Goal: Task Accomplishment & Management: Manage account settings

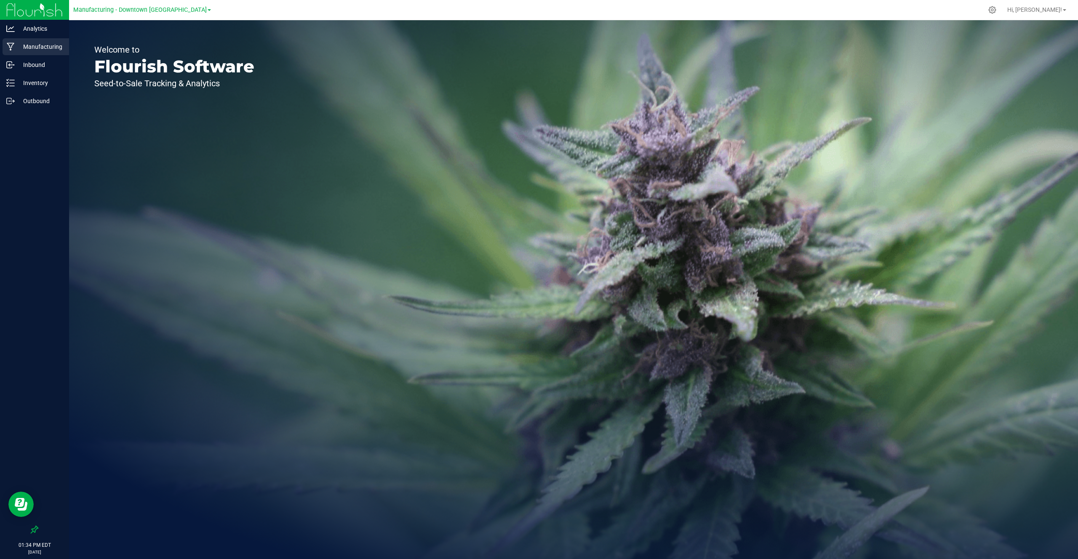
click at [56, 52] on div "Manufacturing" at bounding box center [36, 46] width 67 height 17
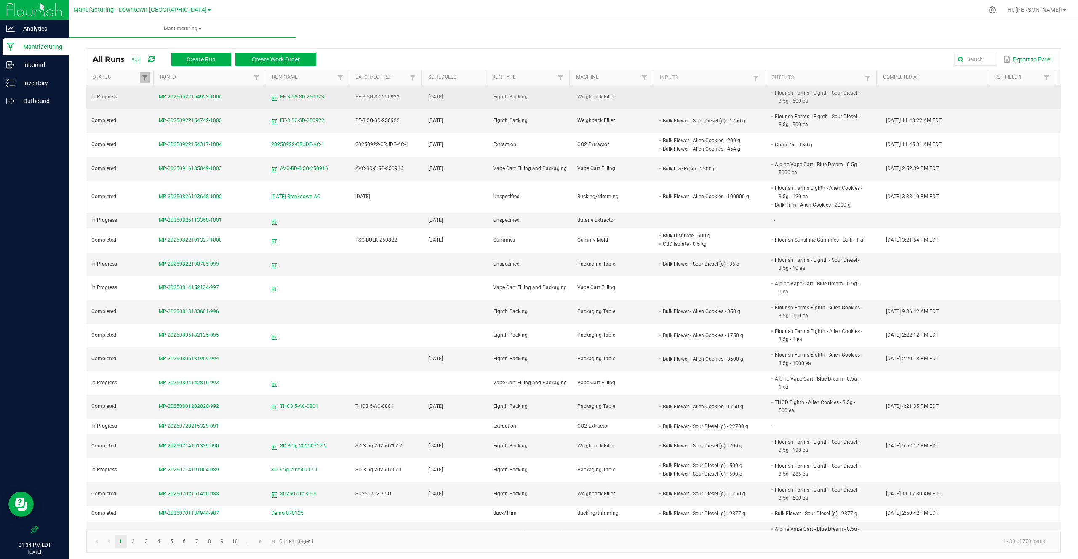
click at [603, 91] on td "Weighpack Filler" at bounding box center [614, 97] width 84 height 24
click at [599, 93] on td "Weighpack Filler" at bounding box center [614, 97] width 84 height 24
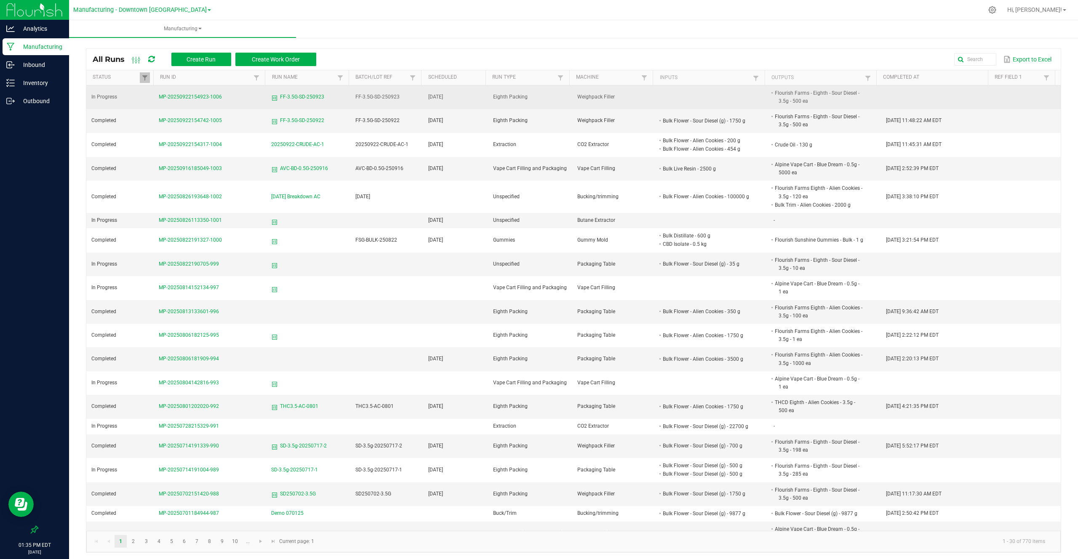
click at [785, 94] on li "Flourish Farms - Eighth - Sour Diesel - 3.5g - 500 ea" at bounding box center [819, 97] width 90 height 16
click at [795, 95] on li "Flourish Farms - Eighth - Sour Diesel - 3.5g - 500 ea" at bounding box center [819, 97] width 90 height 16
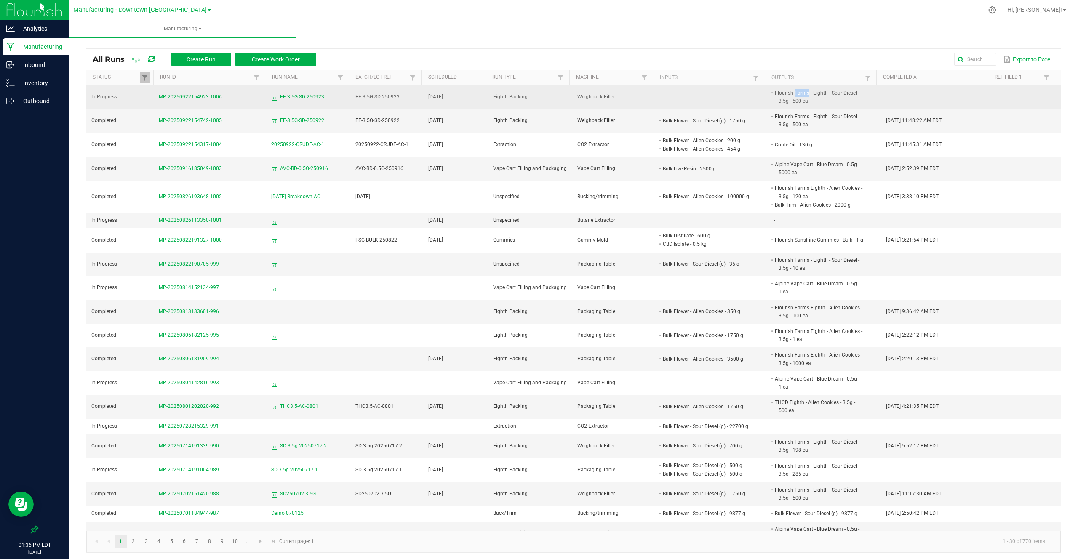
click at [795, 96] on li "Flourish Farms - Eighth - Sour Diesel - 3.5g - 500 ea" at bounding box center [819, 97] width 90 height 16
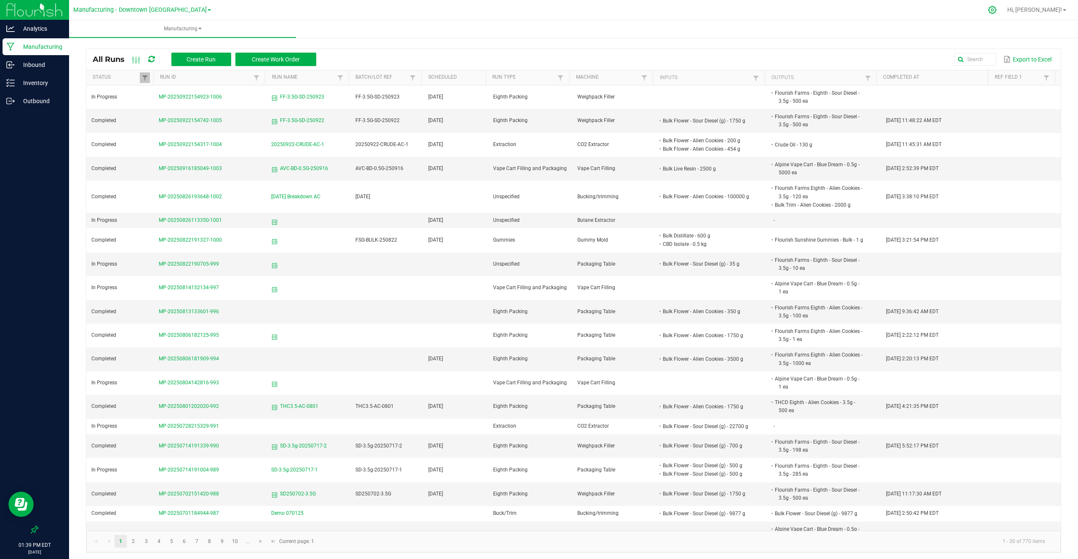
click at [1003, 15] on div at bounding box center [992, 10] width 21 height 18
click at [1057, 11] on span "Hi, [PERSON_NAME]!" at bounding box center [1034, 9] width 55 height 7
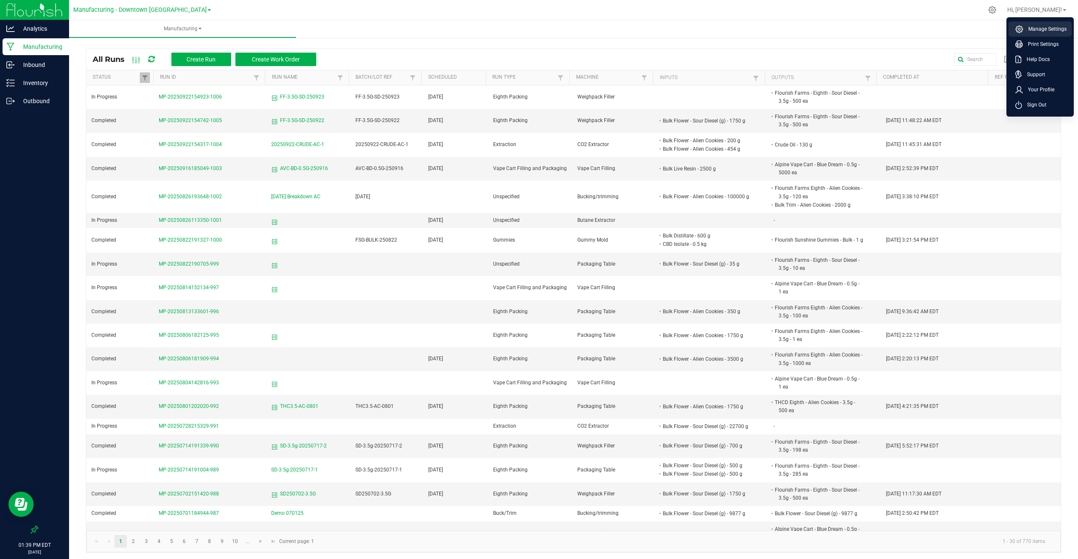
click at [1040, 25] on span "Manage Settings" at bounding box center [1044, 29] width 43 height 8
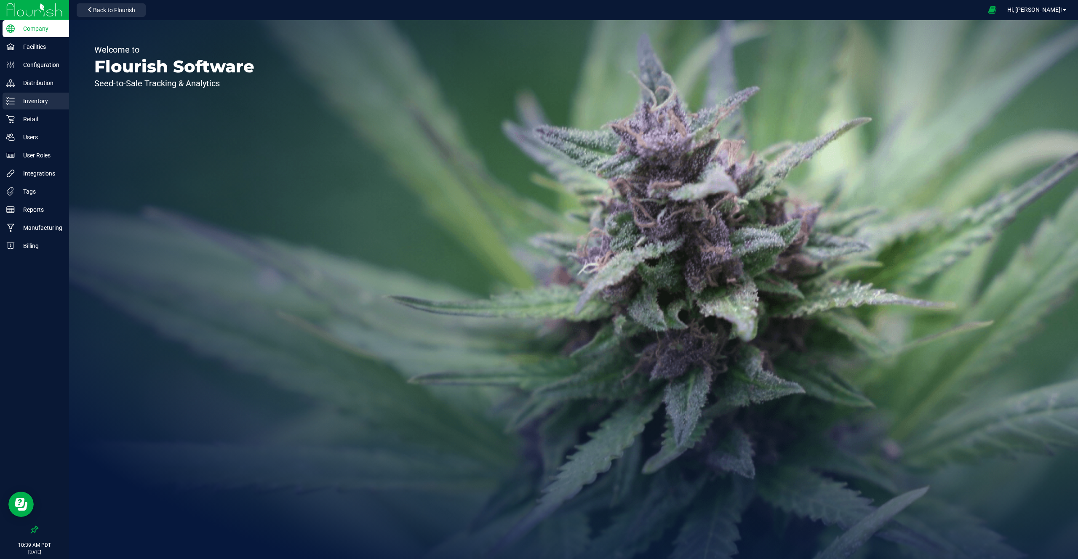
click at [43, 106] on p "Inventory" at bounding box center [40, 101] width 51 height 10
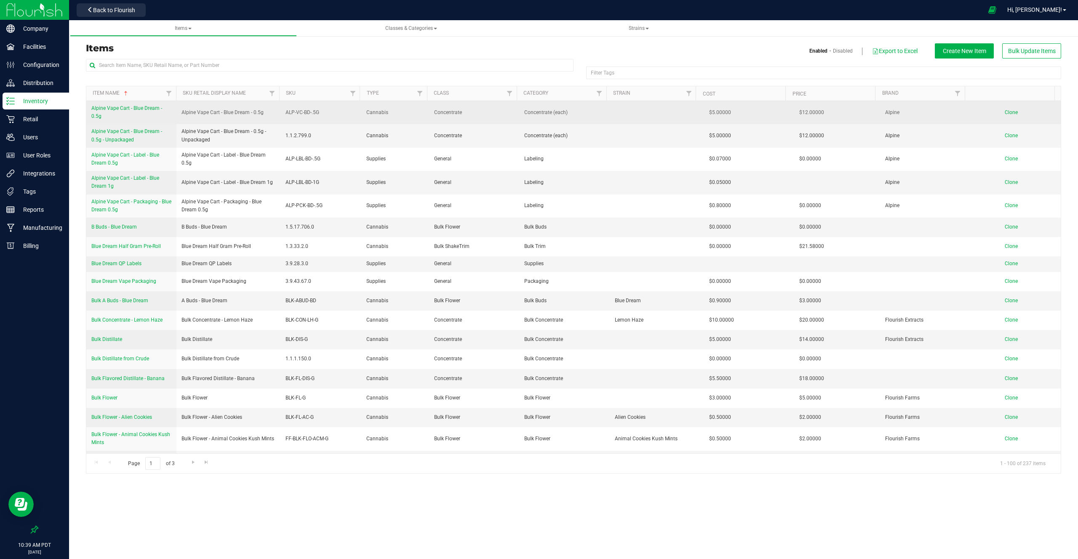
click at [144, 108] on span "Alpine Vape Cart - Blue Dream - 0.5g" at bounding box center [126, 112] width 71 height 14
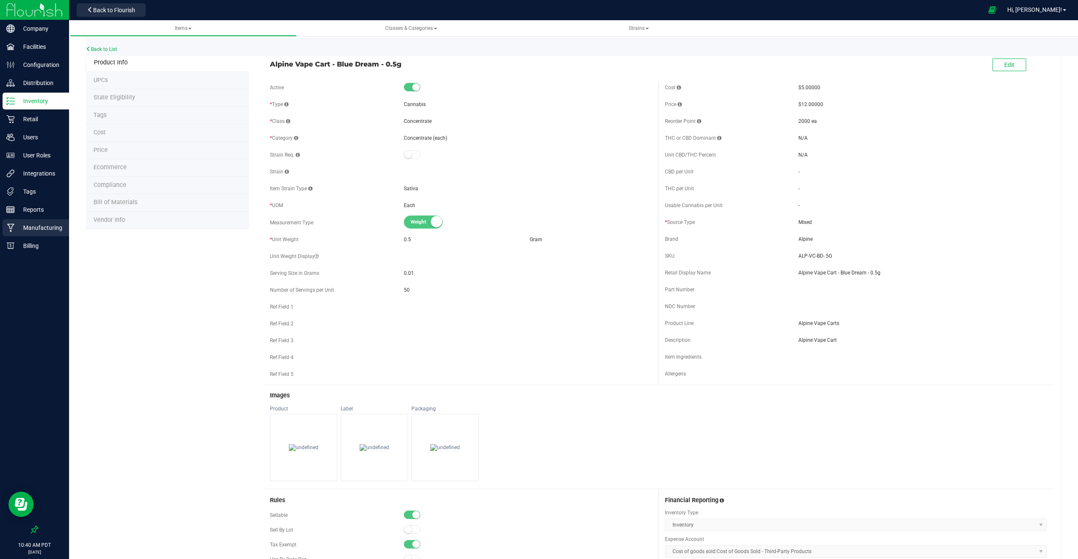
click at [35, 230] on p "Manufacturing" at bounding box center [40, 228] width 51 height 10
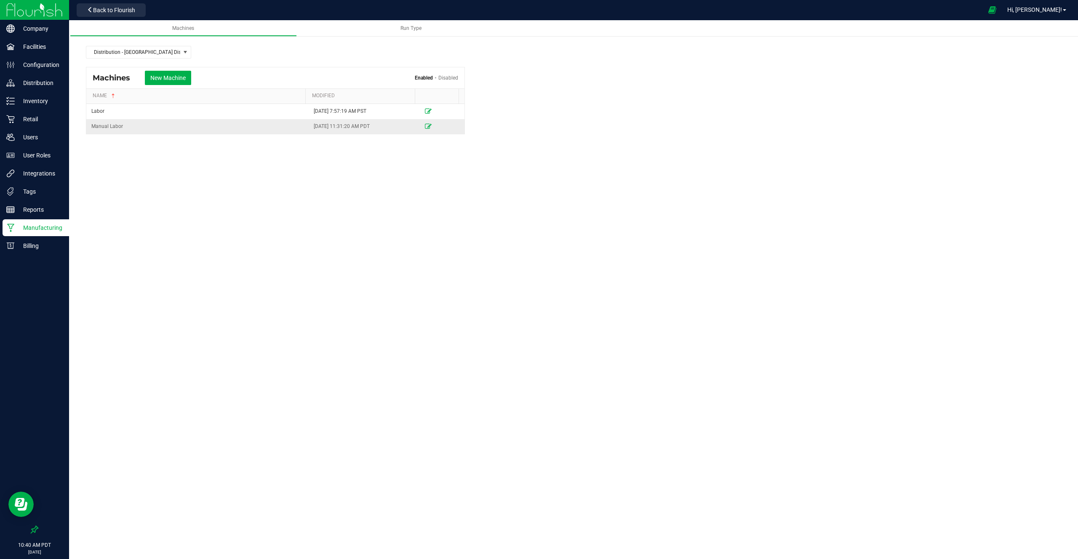
click at [425, 124] on icon at bounding box center [428, 126] width 7 height 5
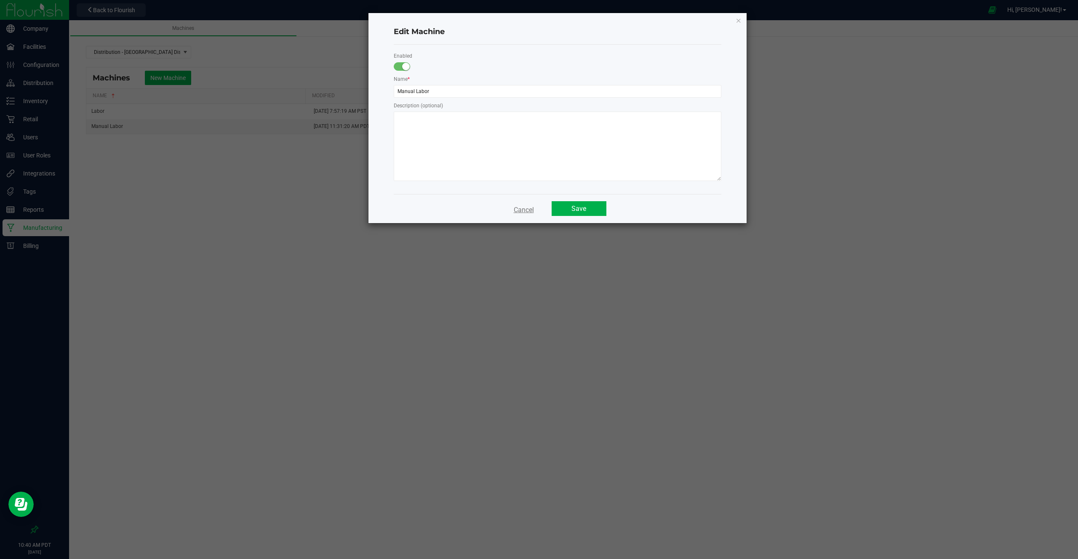
click at [519, 208] on button "Cancel" at bounding box center [524, 208] width 30 height 15
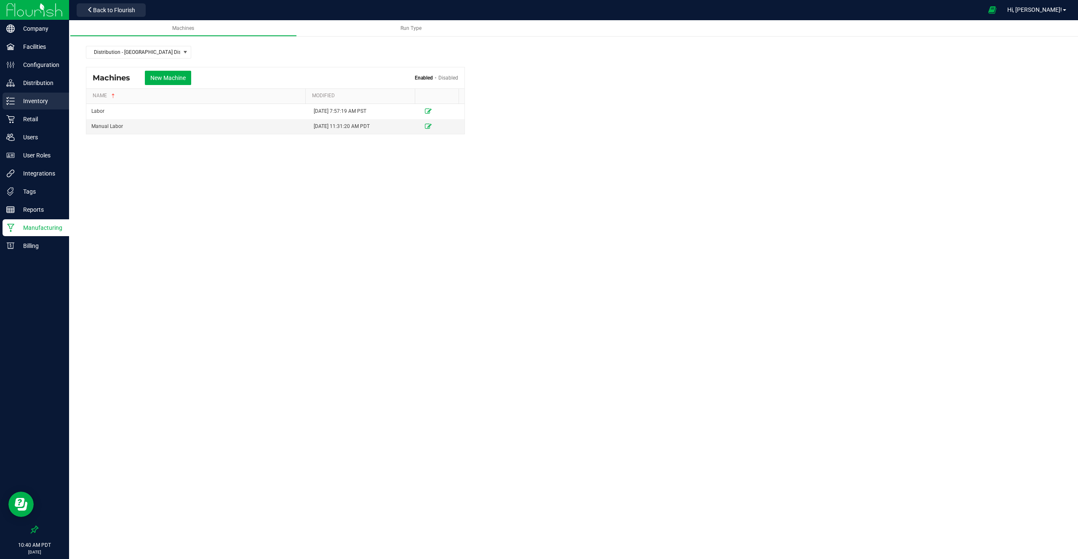
click at [40, 101] on p "Inventory" at bounding box center [40, 101] width 51 height 10
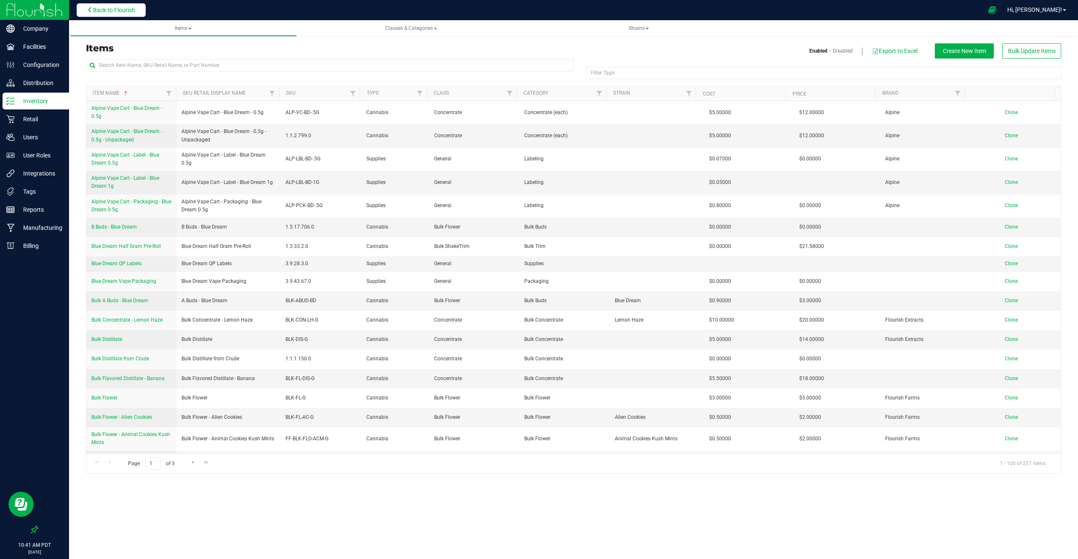
click at [130, 13] on button "Back to Flourish" at bounding box center [111, 9] width 69 height 13
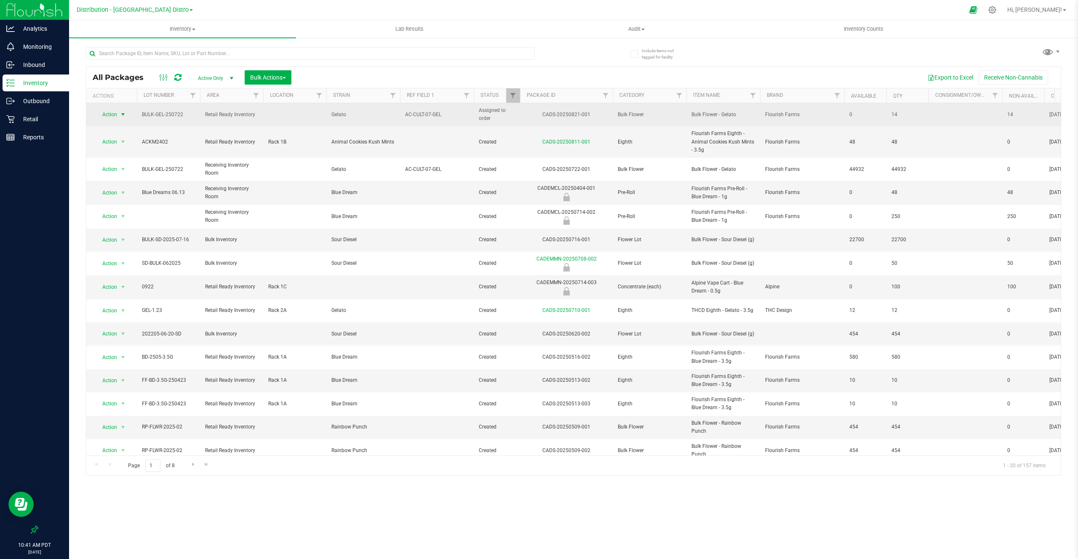
click at [119, 115] on span "select" at bounding box center [123, 115] width 11 height 12
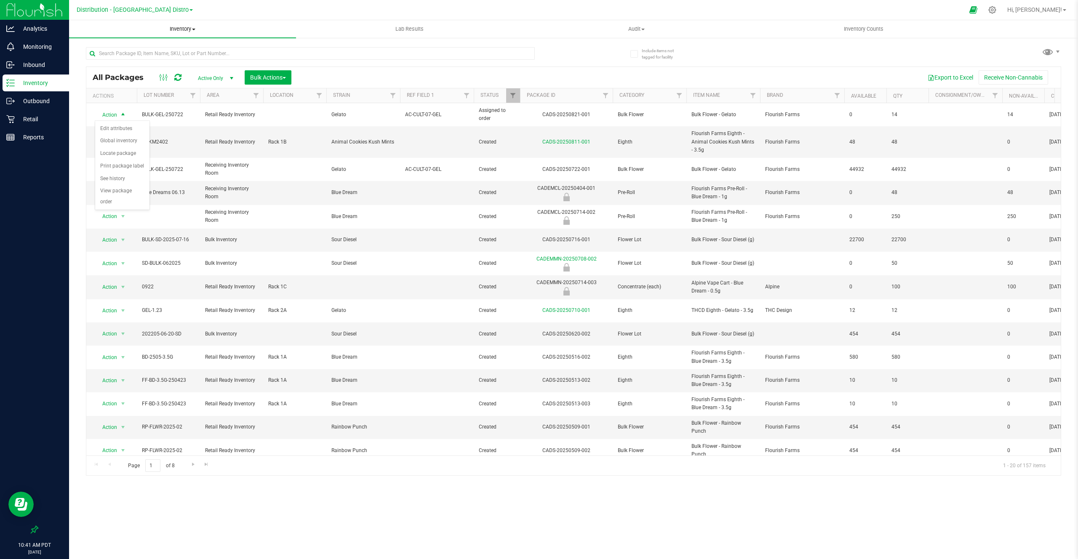
click at [175, 37] on uib-tab-heading "Inventory All packages All inventory Waste log Create inventory" at bounding box center [182, 29] width 227 height 18
click at [183, 28] on span "Inventory" at bounding box center [182, 29] width 227 height 8
click at [186, 27] on span "Inventory" at bounding box center [182, 29] width 227 height 8
click at [138, 99] on span "From bill of materials" at bounding box center [107, 101] width 76 height 7
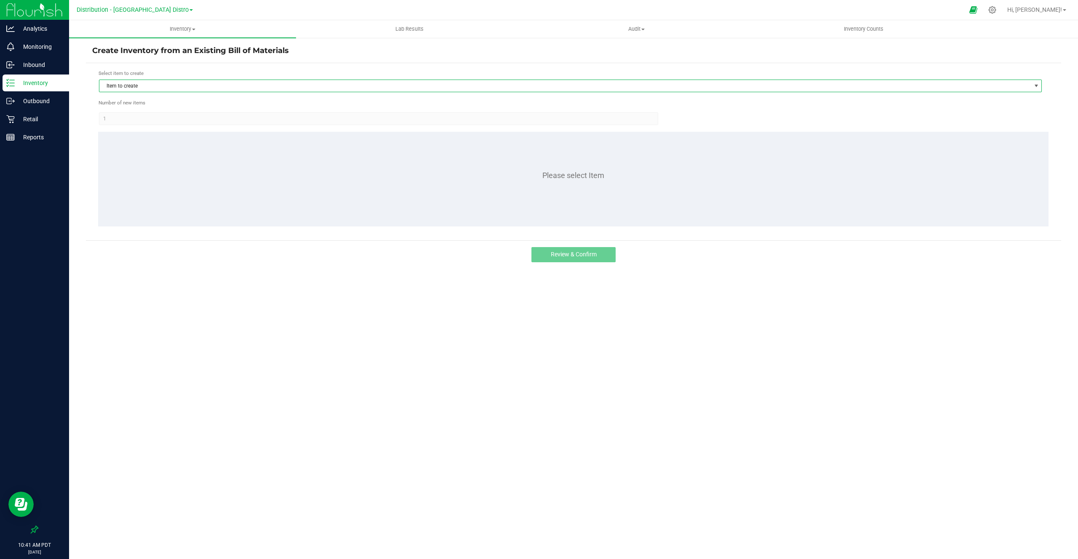
click at [140, 88] on span "Item to create" at bounding box center [565, 86] width 932 height 12
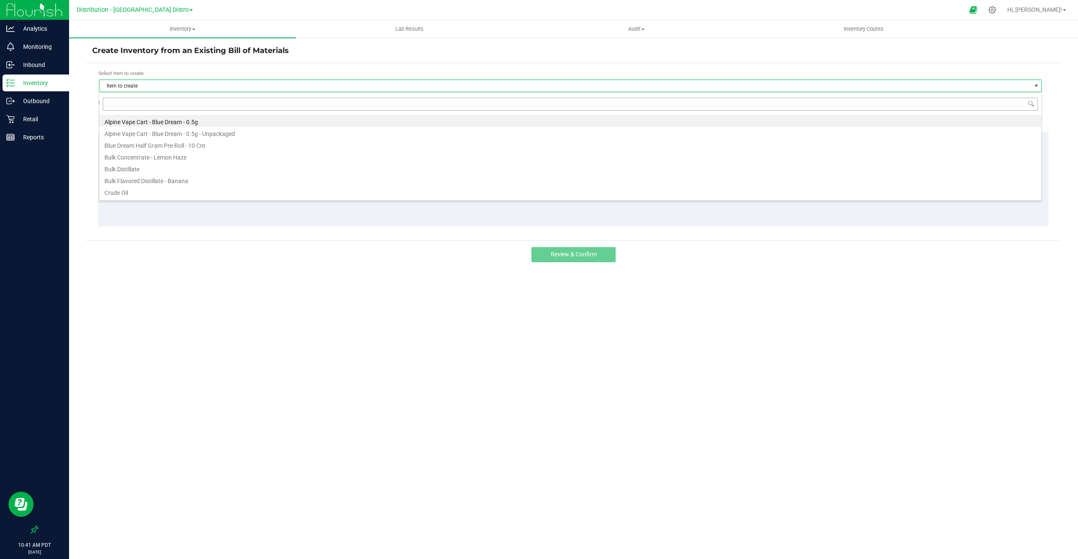
scroll to position [13, 943]
click at [125, 127] on li "Alpine Vape Cart - Blue Dream - 0.5g - Unpackaged" at bounding box center [570, 133] width 942 height 12
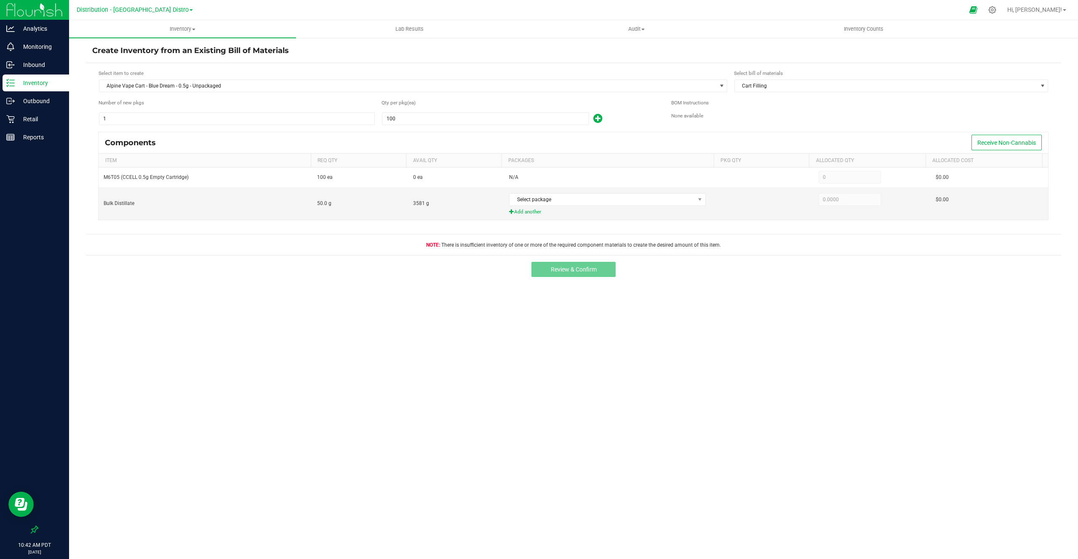
click at [163, 51] on h4 "Create Inventory from an Existing Bill of Materials" at bounding box center [573, 50] width 963 height 11
click at [583, 195] on span "Select package" at bounding box center [602, 200] width 185 height 12
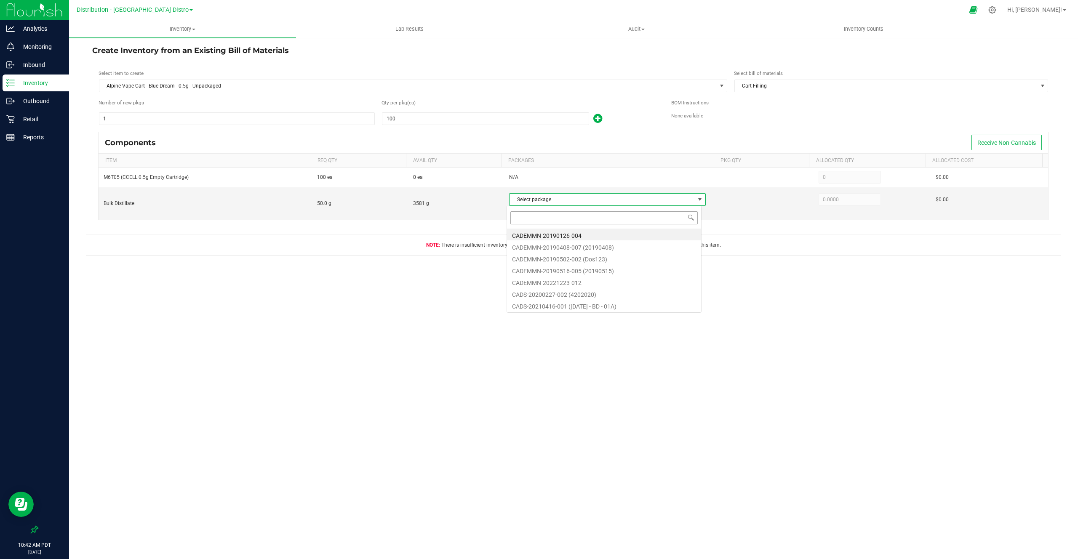
scroll to position [13, 195]
click at [562, 242] on li "CADEMMN-20190408-007 (20190408)" at bounding box center [604, 246] width 194 height 12
type input "50.0000"
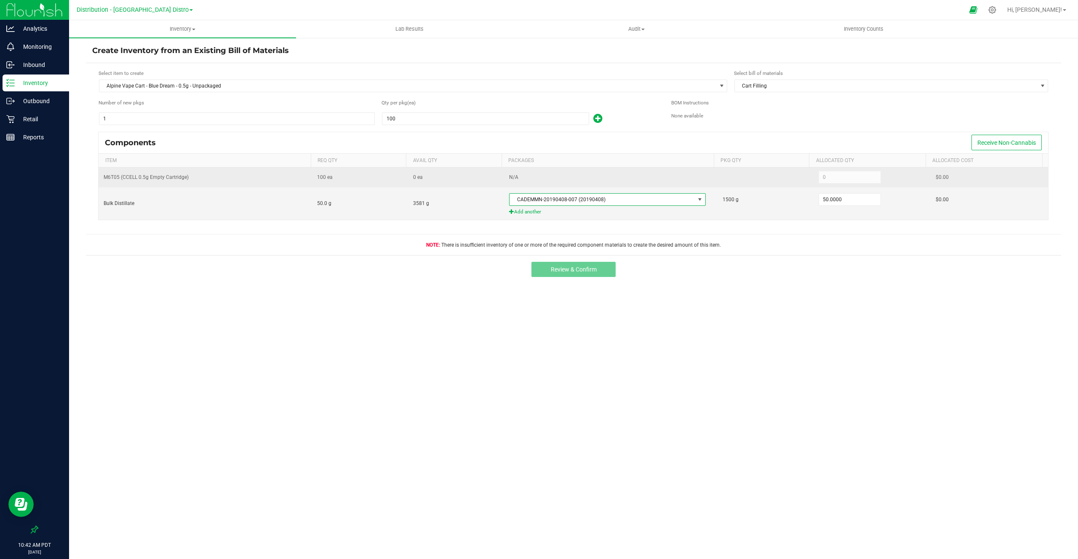
click at [794, 179] on td at bounding box center [766, 178] width 96 height 20
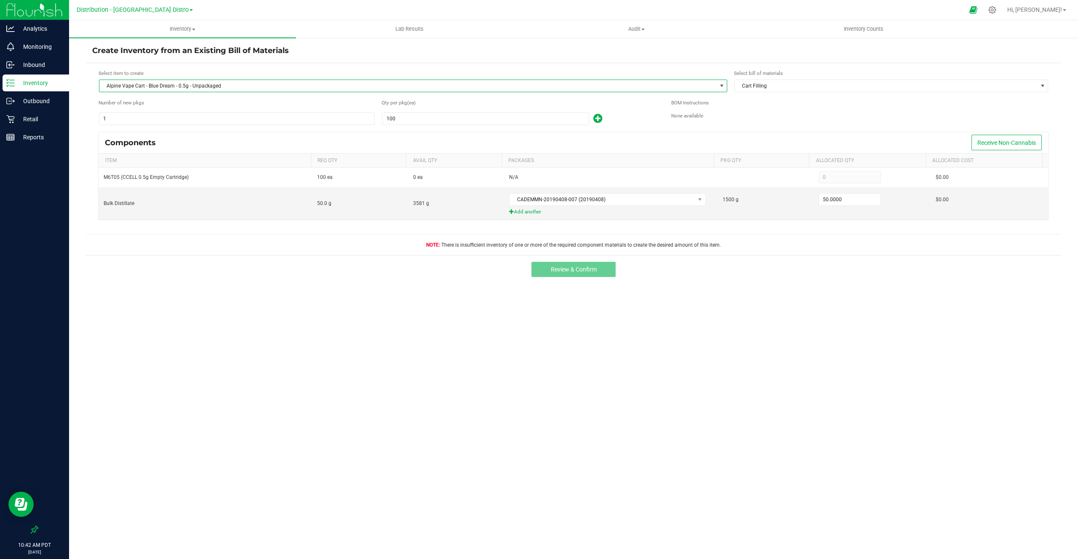
click at [276, 86] on span "Alpine Vape Cart - Blue Dream - 0.5g - Unpackaged" at bounding box center [407, 86] width 617 height 12
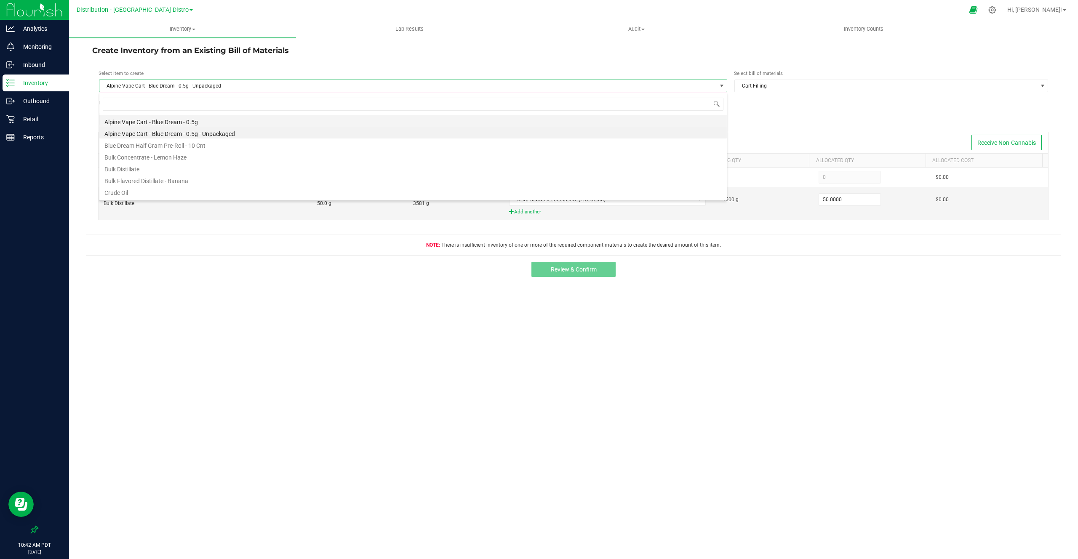
scroll to position [13, 628]
click at [246, 123] on li "Alpine Vape Cart - Blue Dream - 0.5g" at bounding box center [412, 121] width 627 height 12
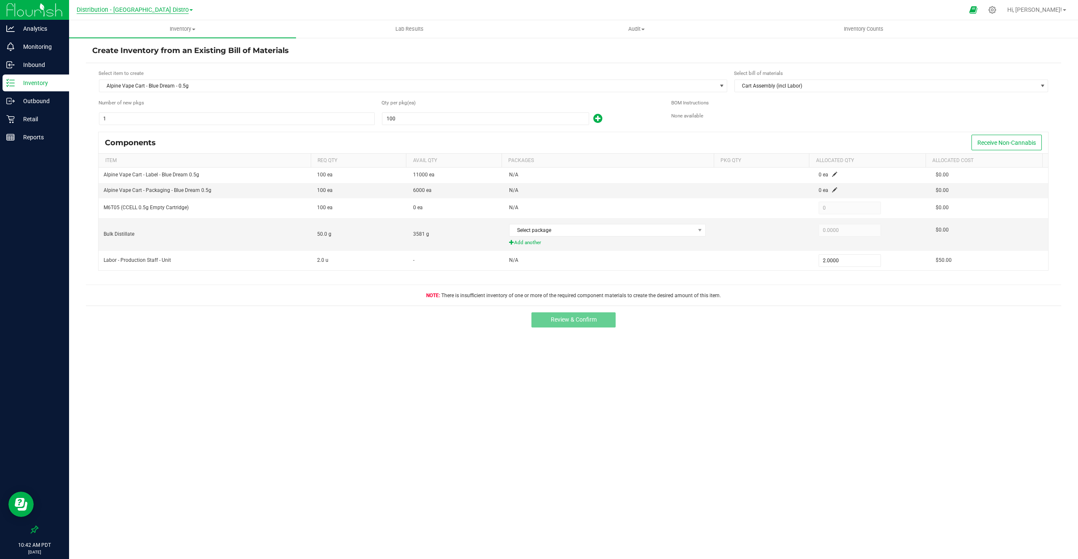
click at [165, 12] on span "Distribution - [GEOGRAPHIC_DATA] Distro" at bounding box center [133, 10] width 112 height 8
click at [143, 50] on link "Manufacturing - Downtown [GEOGRAPHIC_DATA]" at bounding box center [134, 51] width 123 height 11
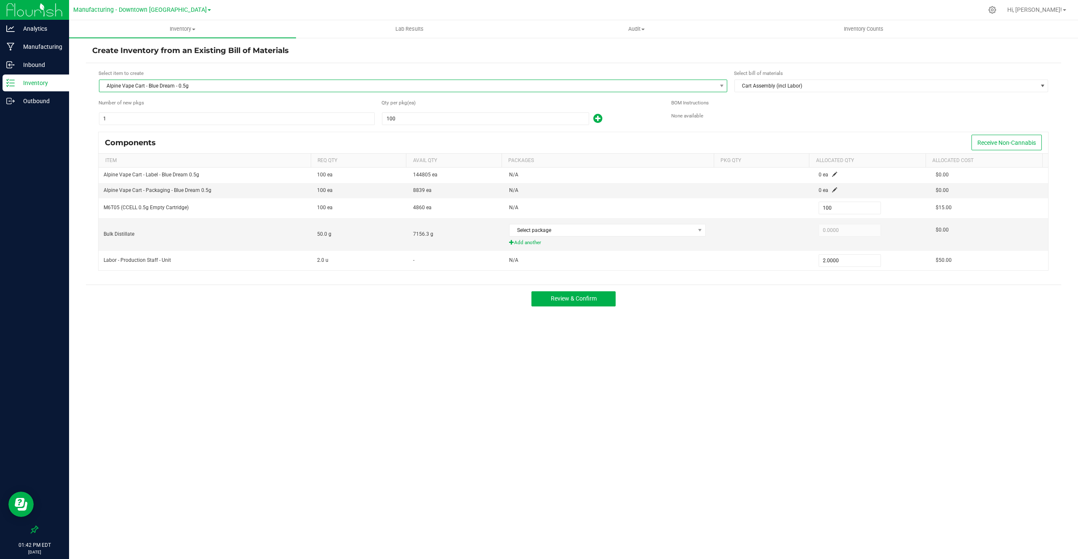
click at [453, 83] on span "Alpine Vape Cart - Blue Dream - 0.5g" at bounding box center [407, 86] width 617 height 12
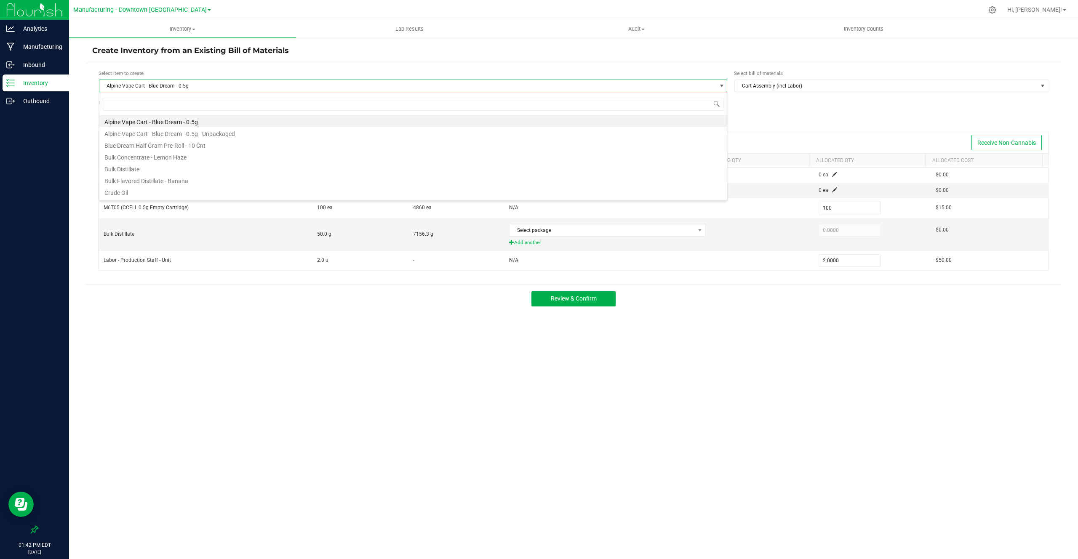
scroll to position [13, 628]
click at [393, 118] on li "Alpine Vape Cart - Blue Dream - 0.5g" at bounding box center [412, 121] width 627 height 12
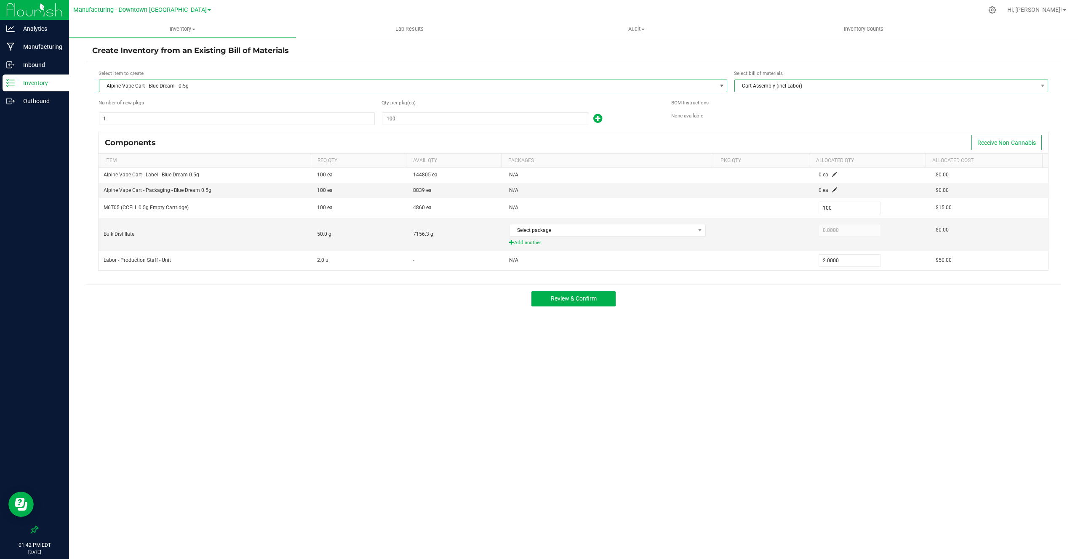
click at [757, 88] on span "Cart Assembly (incl Labor)" at bounding box center [886, 86] width 302 height 12
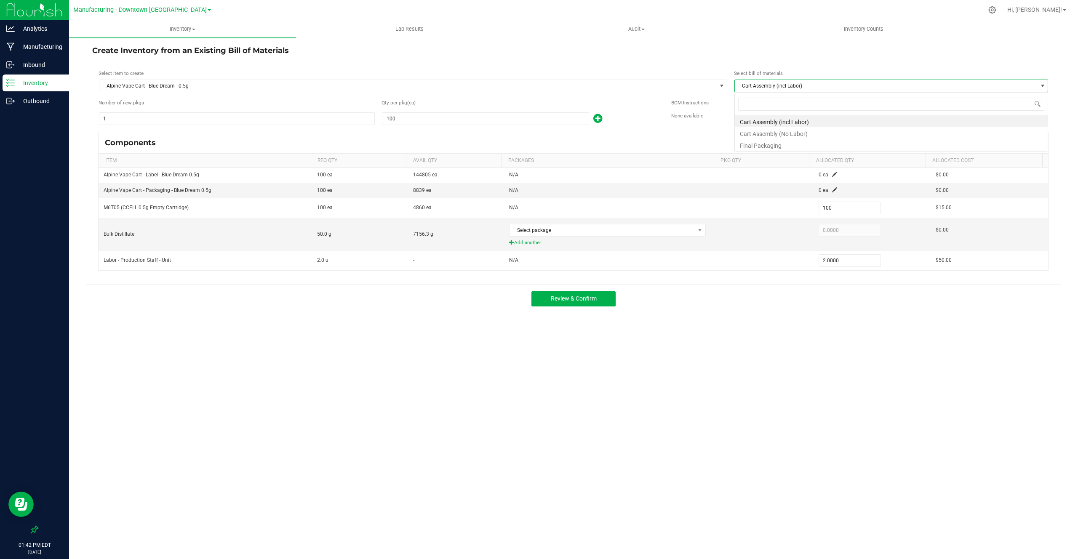
scroll to position [13, 314]
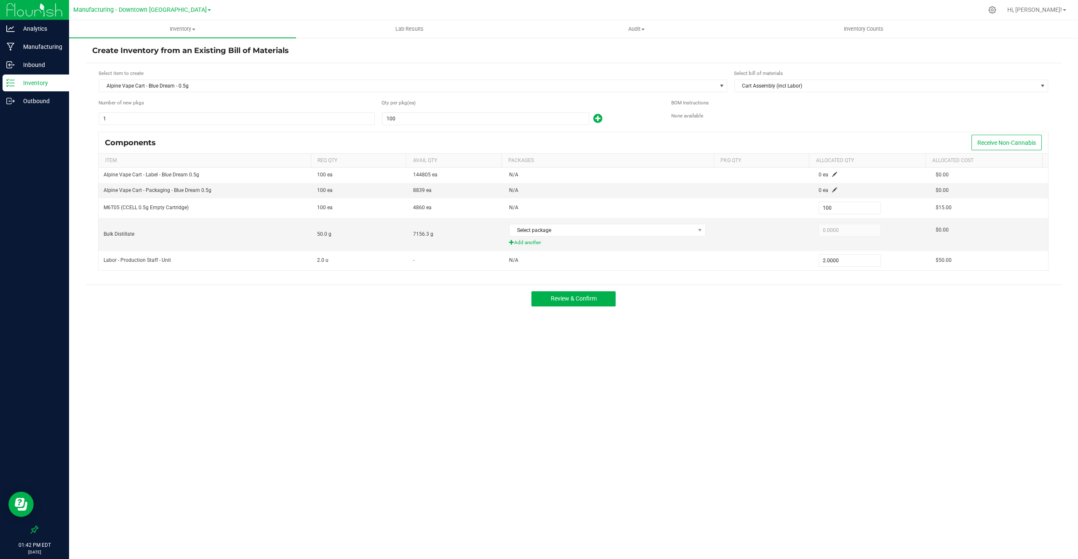
click at [698, 131] on form "Select item to create Alpine Vape Cart - Blue Dream - 0.5g Select bill of mater…" at bounding box center [573, 173] width 963 height 209
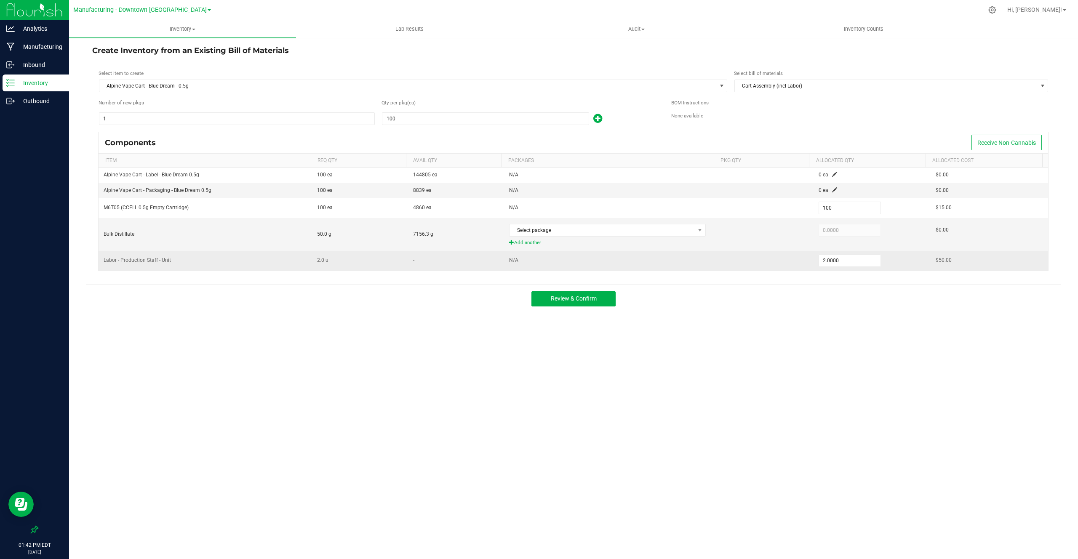
click at [123, 256] on td "Labor - Production Staff - Unit" at bounding box center [206, 260] width 214 height 19
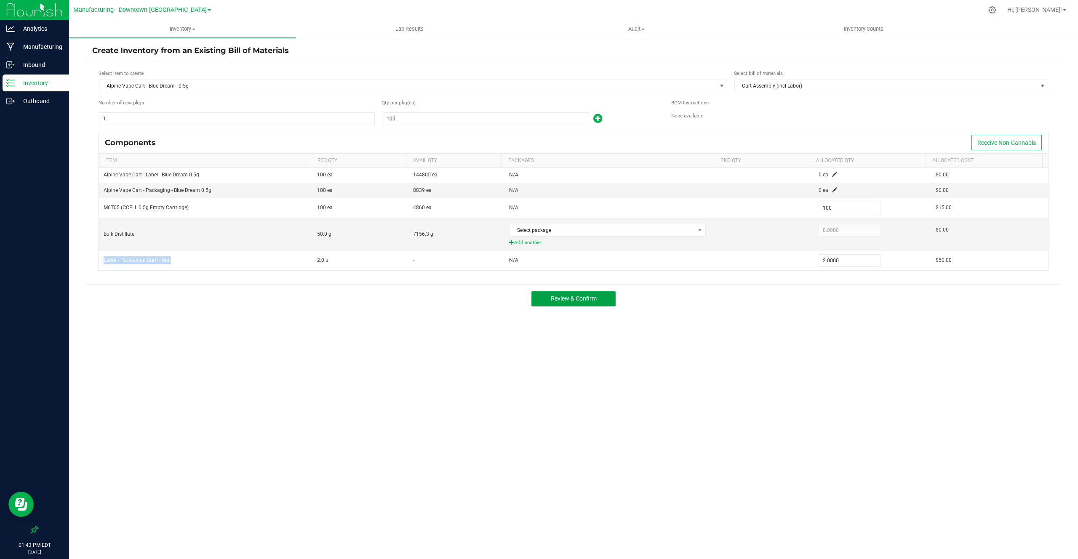
click at [588, 296] on span "Review & Confirm" at bounding box center [574, 298] width 46 height 7
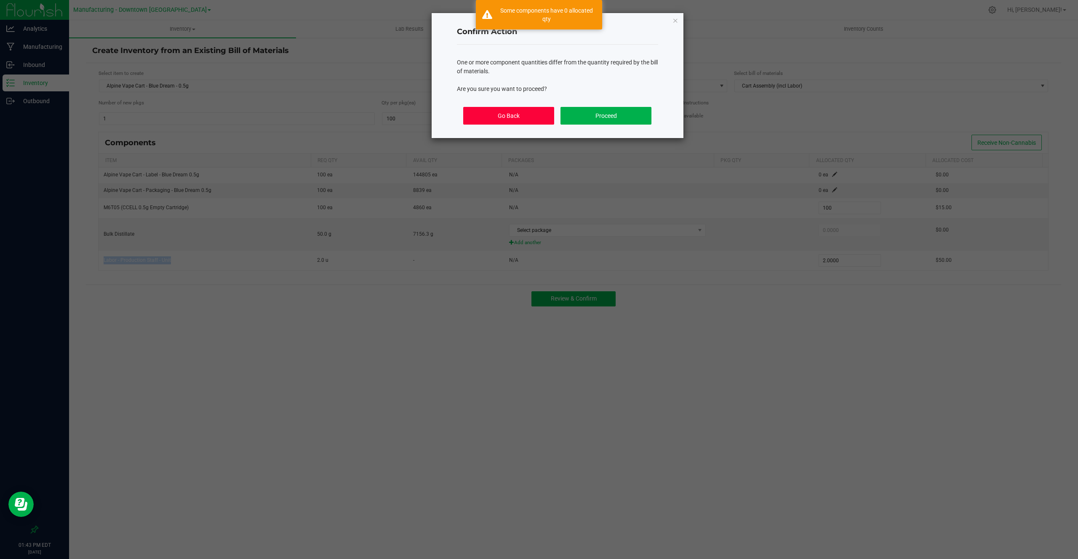
click at [541, 116] on button "Go Back" at bounding box center [508, 116] width 91 height 18
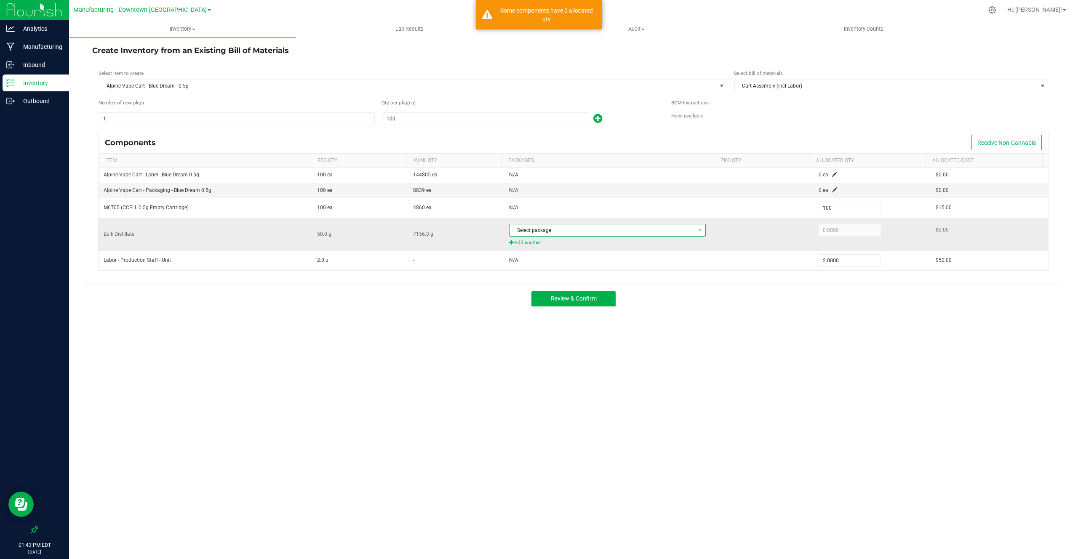
click at [657, 227] on span "Select package" at bounding box center [602, 230] width 185 height 12
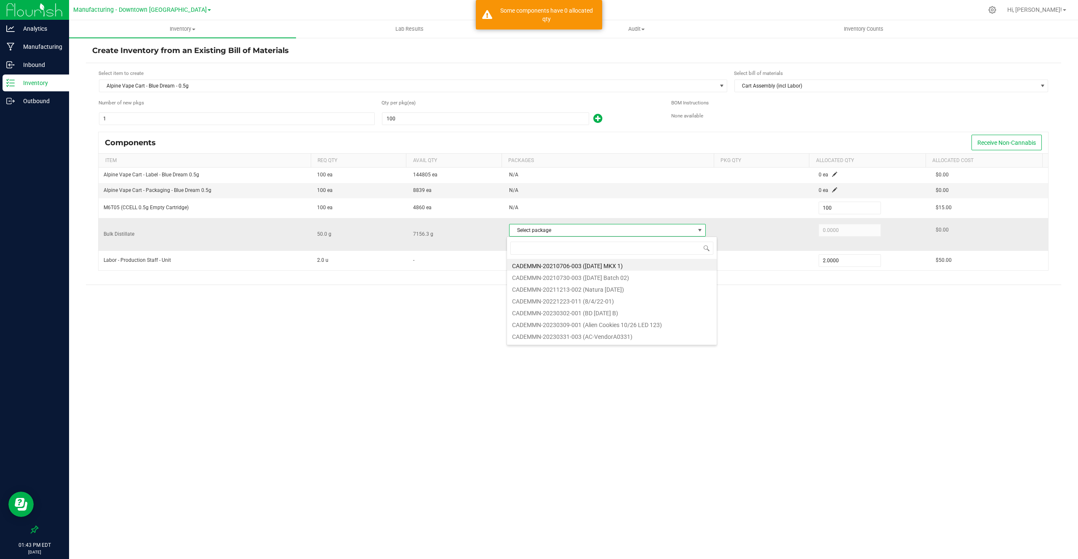
scroll to position [13, 195]
click at [605, 268] on li "CADEMMN-20210706-003 (2021.07.06 MKX 1)" at bounding box center [612, 265] width 210 height 12
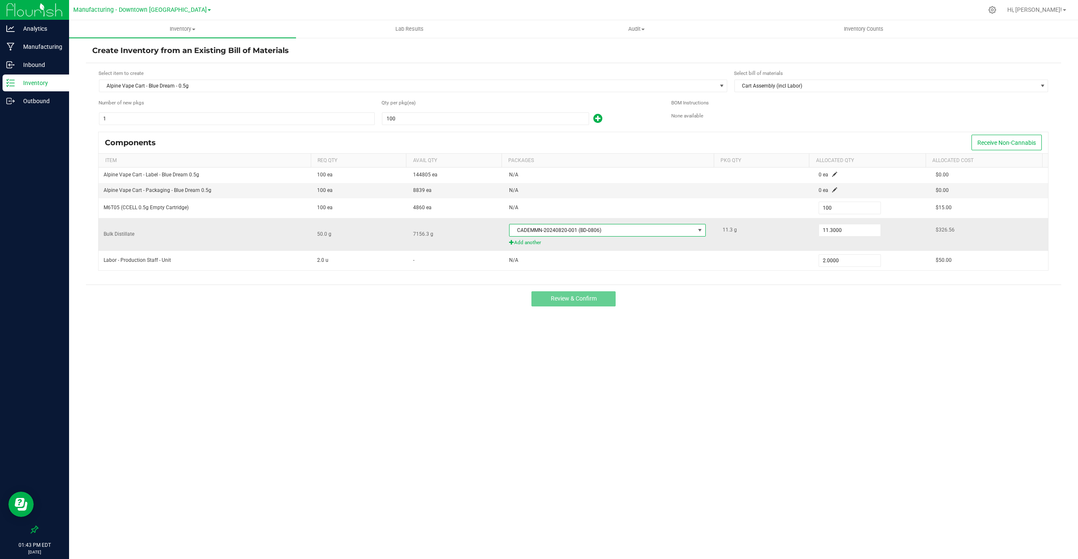
type input "50.0000"
click at [602, 247] on div "Add another" at bounding box center [610, 243] width 203 height 8
click at [576, 298] on span "Review & Confirm" at bounding box center [574, 298] width 46 height 7
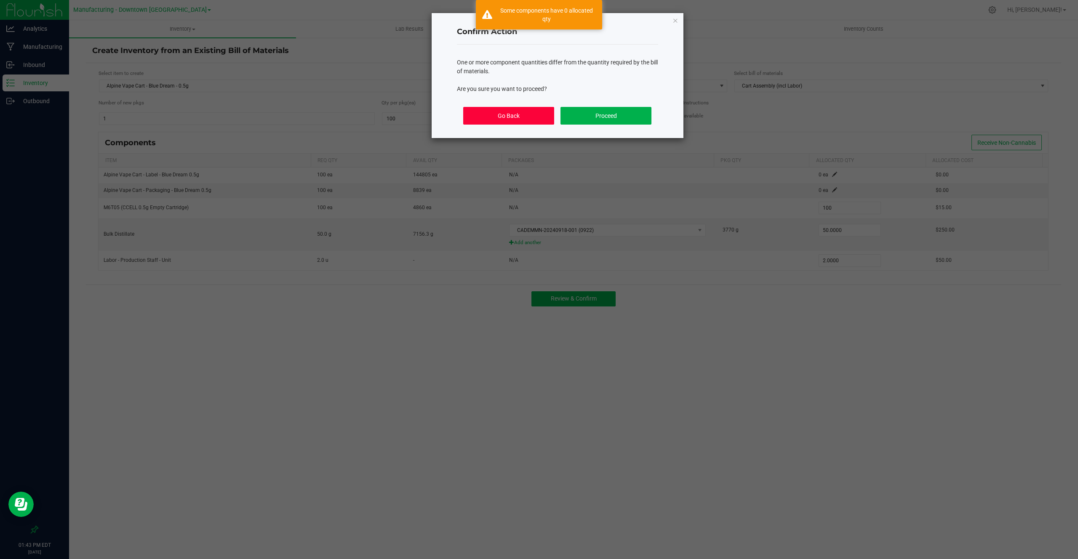
click at [524, 112] on button "Go Back" at bounding box center [508, 116] width 91 height 18
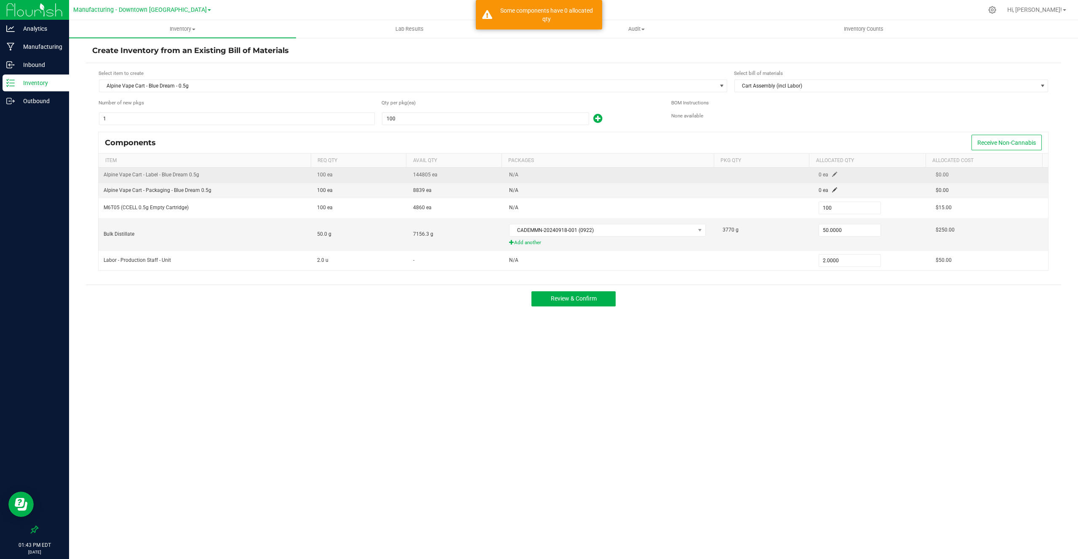
click at [826, 176] on td "0 ea" at bounding box center [872, 175] width 117 height 15
click at [832, 175] on span at bounding box center [834, 174] width 5 height 5
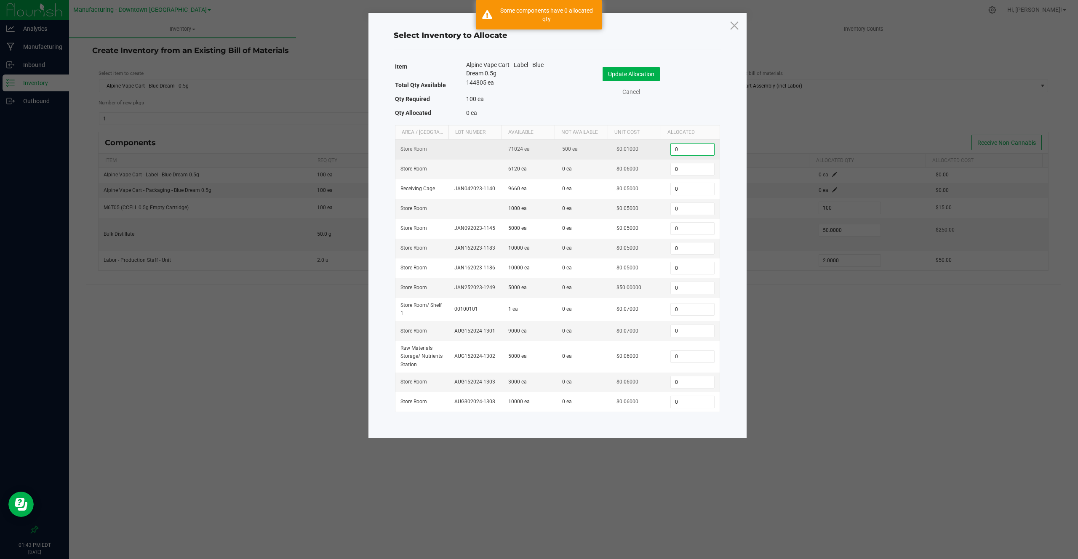
click at [676, 145] on input "0" at bounding box center [692, 150] width 43 height 12
click at [676, 147] on input "0" at bounding box center [692, 150] width 43 height 12
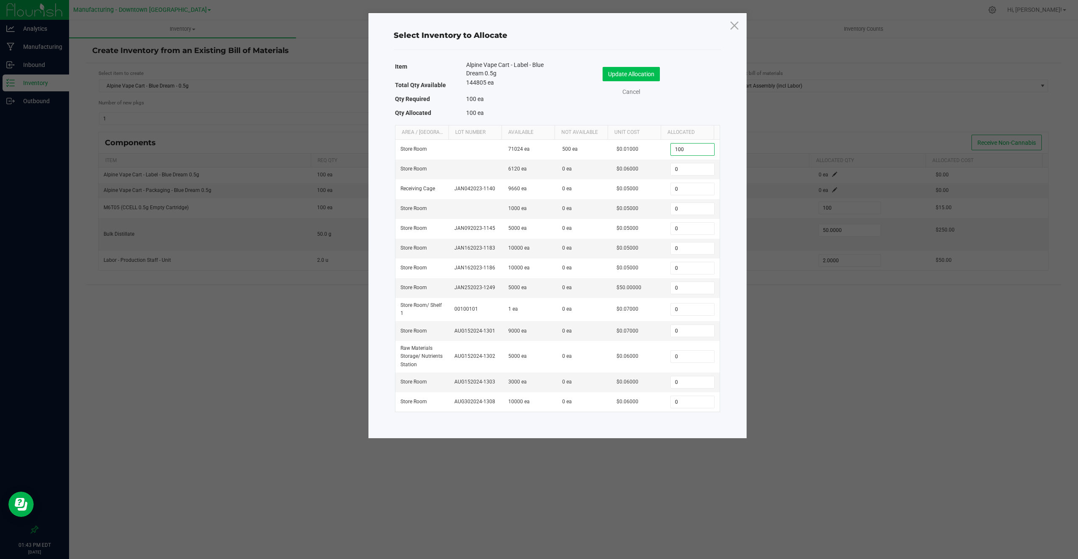
type input "100"
click at [642, 70] on button "Update Allocation" at bounding box center [631, 74] width 57 height 14
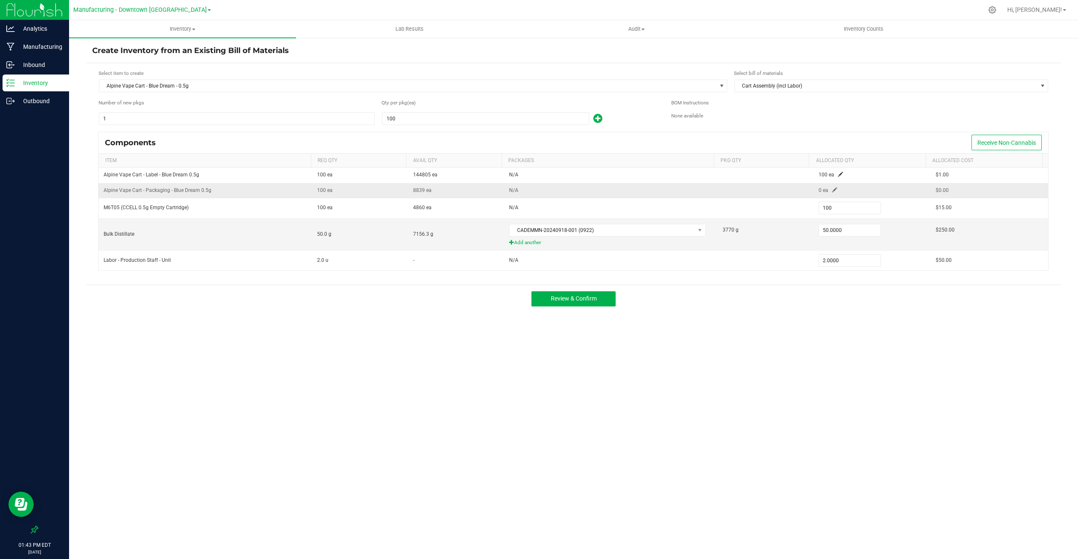
click at [832, 189] on span at bounding box center [834, 189] width 5 height 5
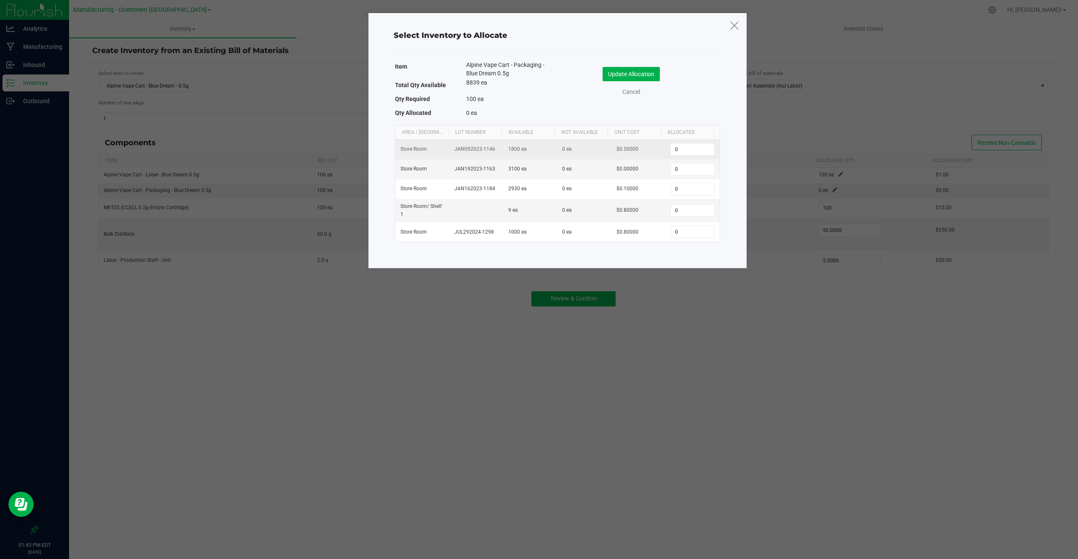
click at [681, 142] on td "0" at bounding box center [692, 150] width 54 height 20
click at [681, 149] on input "0" at bounding box center [692, 150] width 43 height 12
type input "100"
click at [626, 72] on button "Update Allocation" at bounding box center [631, 74] width 57 height 14
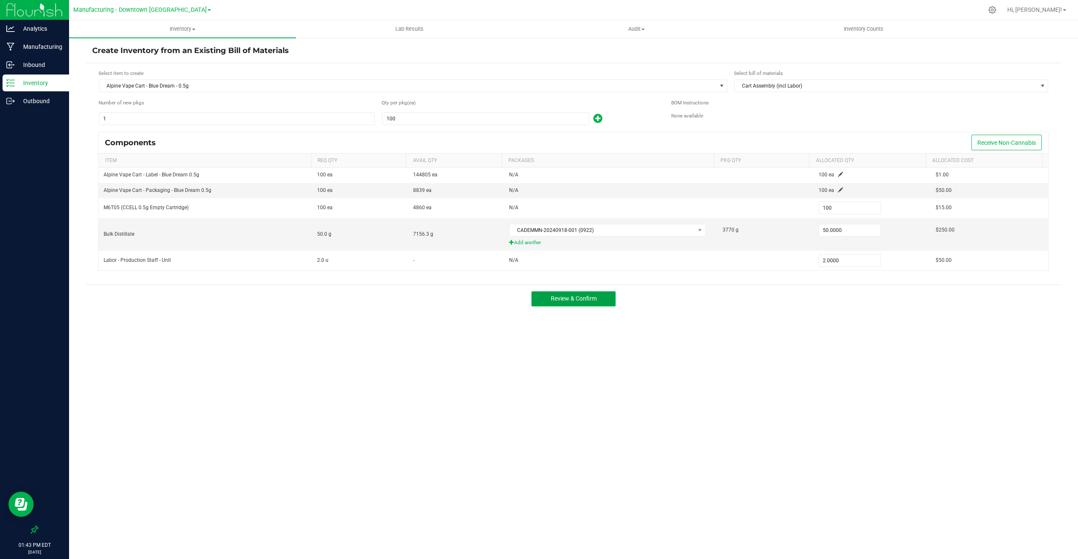
click at [597, 302] on button "Review & Confirm" at bounding box center [573, 298] width 84 height 15
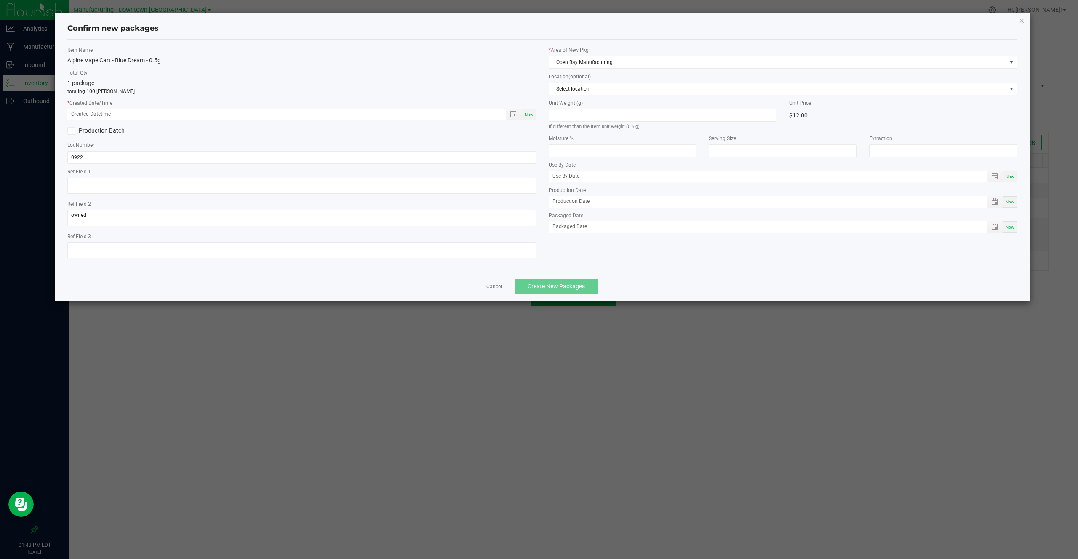
click at [504, 283] on div "Cancel Create New Packages" at bounding box center [542, 286] width 950 height 29
click at [499, 285] on link "Cancel" at bounding box center [494, 286] width 16 height 7
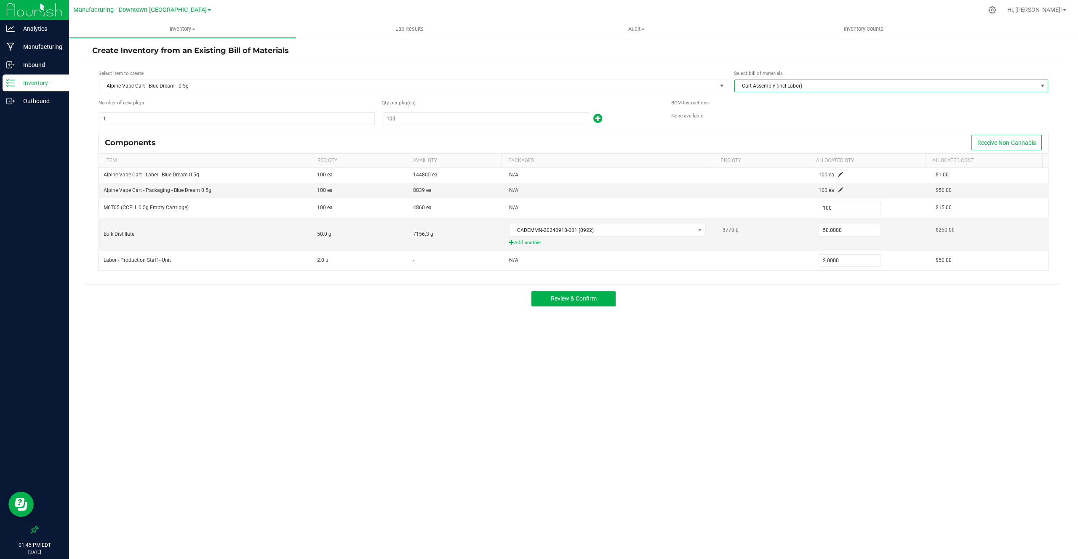
click at [791, 88] on span "Cart Assembly (incl Labor)" at bounding box center [886, 86] width 302 height 12
click at [767, 83] on span "Cart Assembly (incl Labor)" at bounding box center [886, 86] width 302 height 12
click at [859, 110] on div "BOM Instructions None available" at bounding box center [859, 109] width 377 height 21
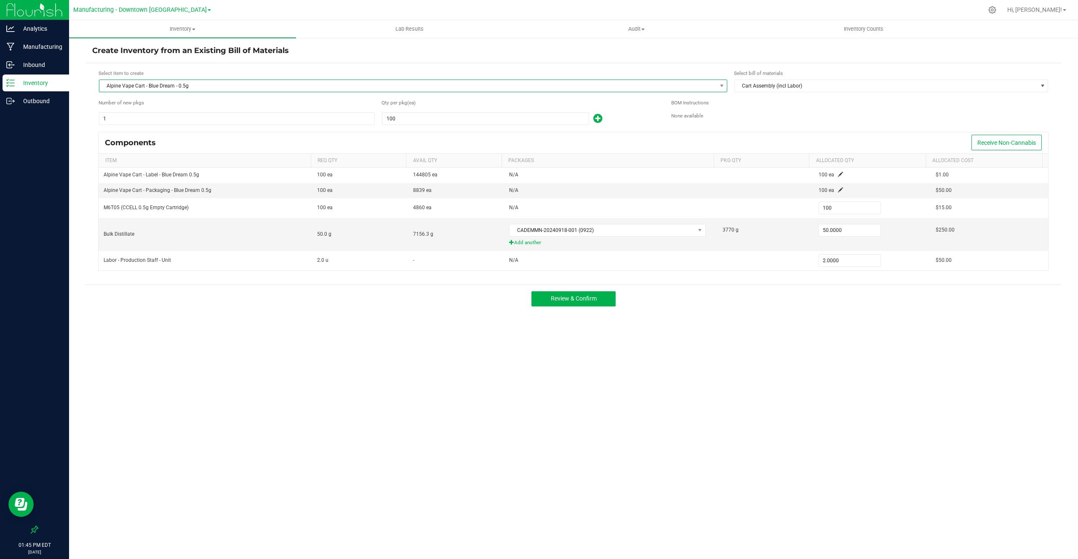
click at [136, 85] on span "Alpine Vape Cart - Blue Dream - 0.5g" at bounding box center [407, 86] width 617 height 12
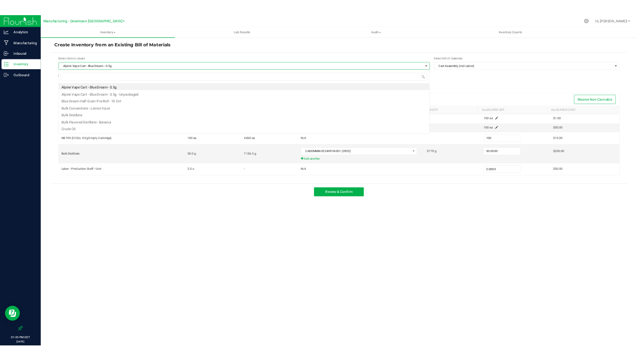
scroll to position [13, 628]
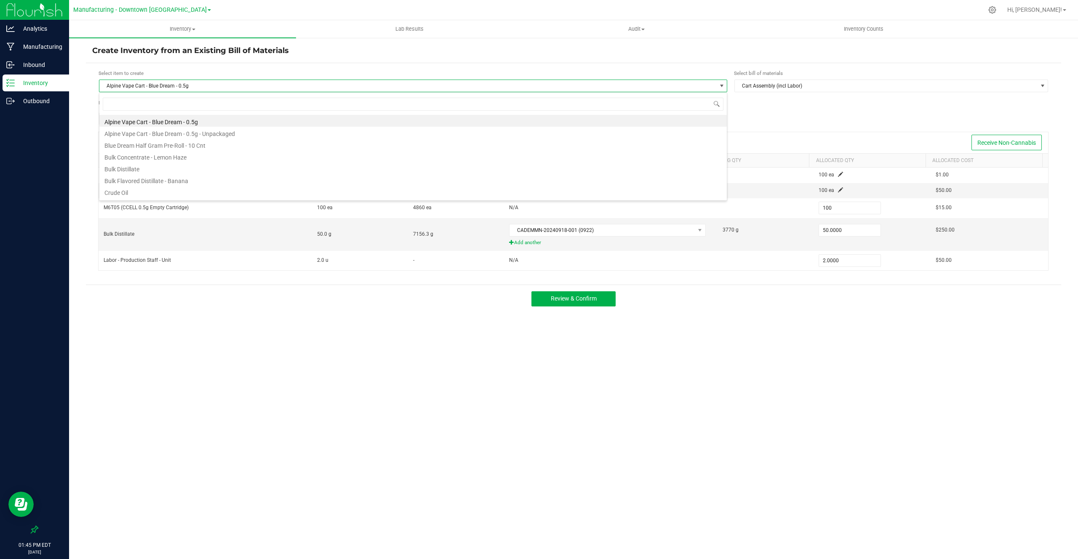
click at [120, 118] on li "Alpine Vape Cart - Blue Dream - 0.5g" at bounding box center [412, 121] width 627 height 12
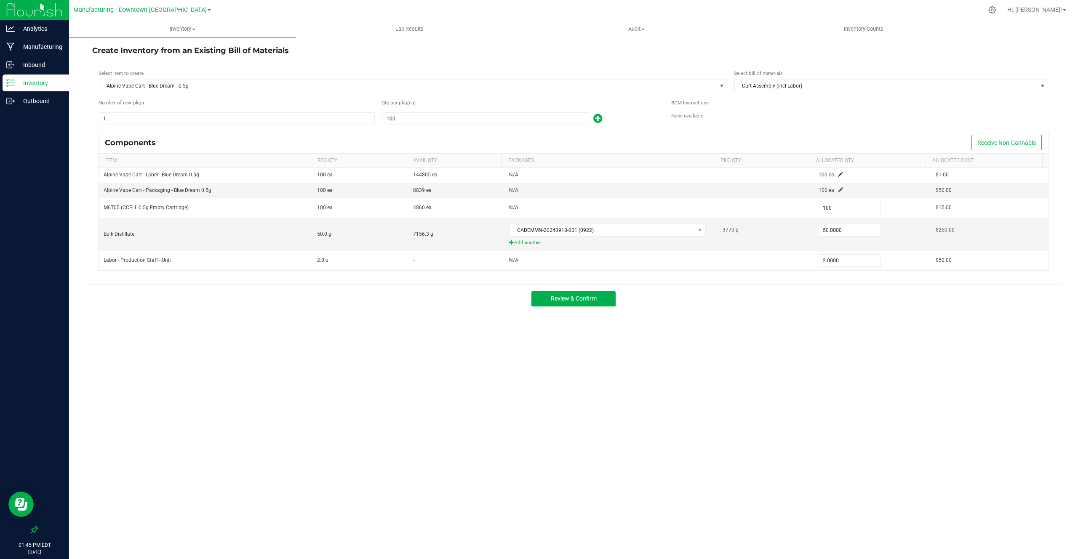
click at [118, 99] on span "Number of new pkgs" at bounding box center [121, 103] width 45 height 8
click at [118, 120] on input "1" at bounding box center [236, 119] width 275 height 12
click at [118, 146] on div "Components" at bounding box center [133, 142] width 57 height 9
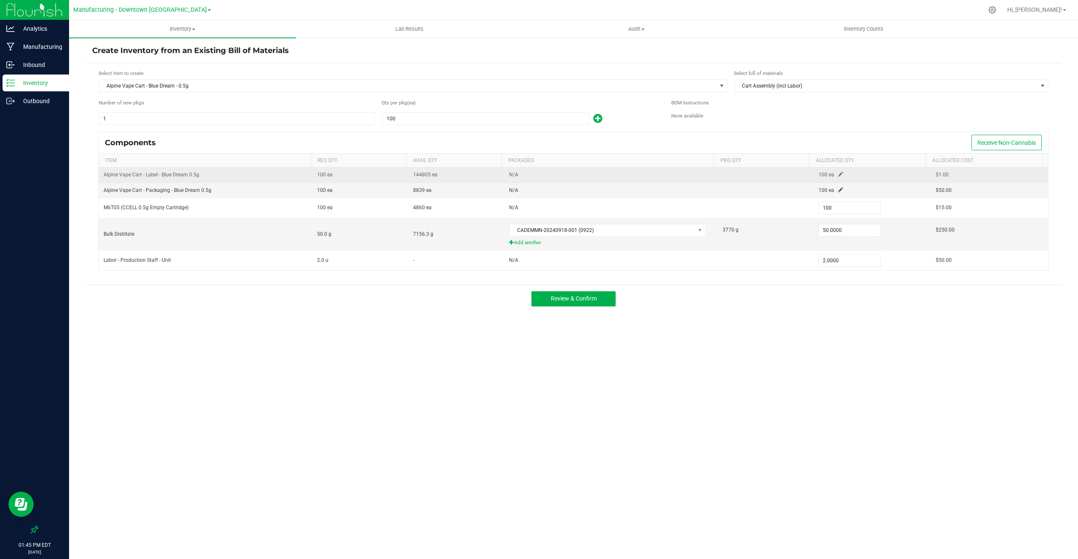
click at [118, 170] on td "Alpine Vape Cart - Label - Blue Dream 0.5g" at bounding box center [206, 175] width 214 height 15
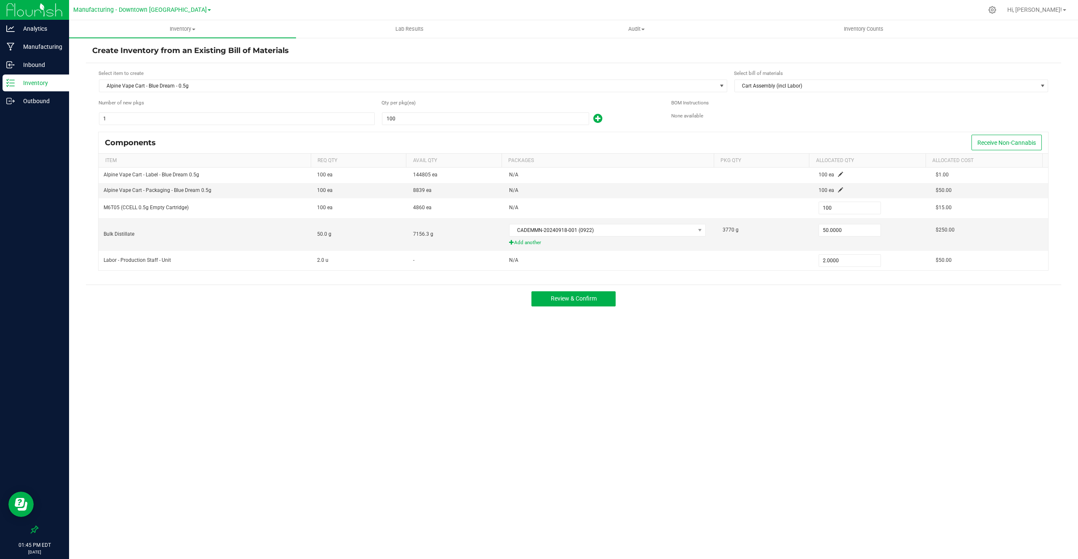
click at [129, 166] on th "Item" at bounding box center [205, 161] width 212 height 14
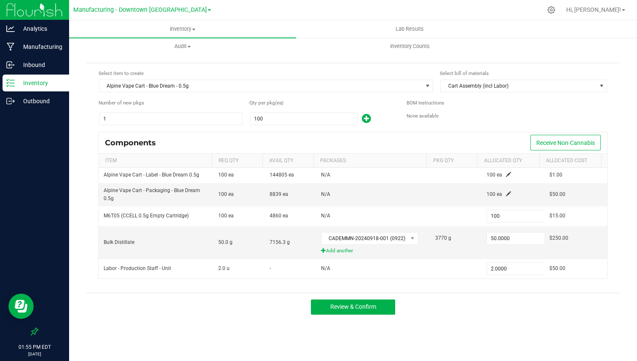
click at [50, 85] on p "Inventory" at bounding box center [40, 83] width 51 height 10
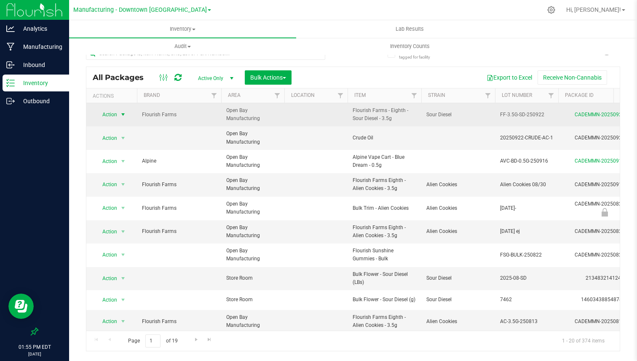
click at [115, 112] on span "Action" at bounding box center [106, 115] width 23 height 12
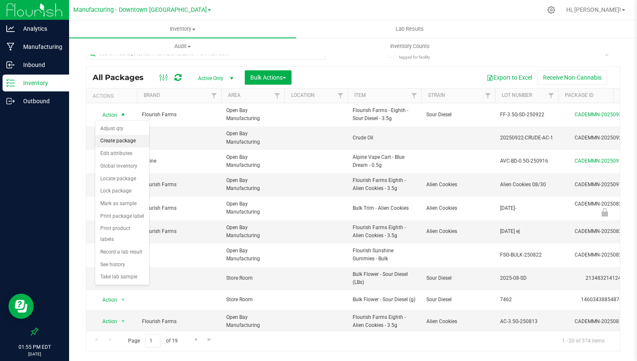
click at [116, 143] on li "Create package" at bounding box center [122, 141] width 54 height 13
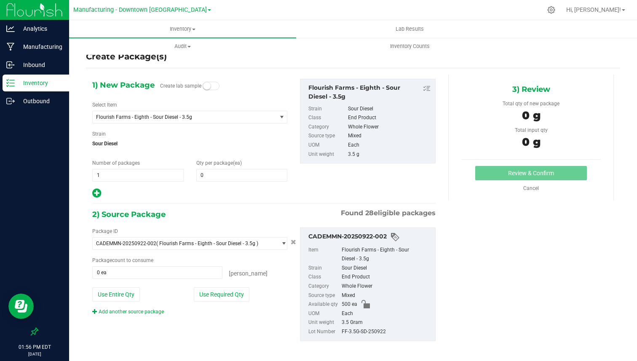
scroll to position [4, 0]
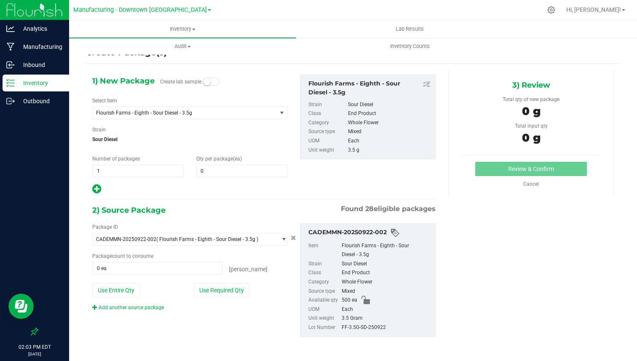
click at [59, 92] on link "Inventory" at bounding box center [34, 84] width 69 height 18
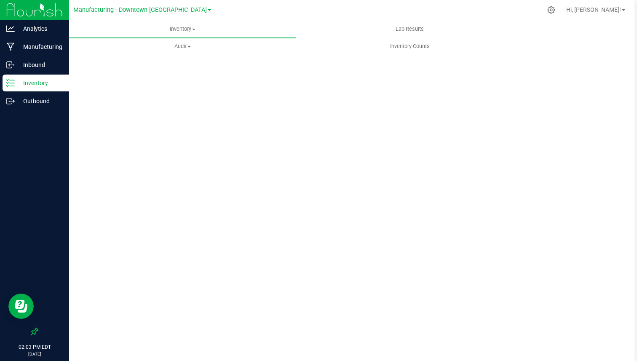
click at [62, 85] on p "Inventory" at bounding box center [40, 83] width 51 height 10
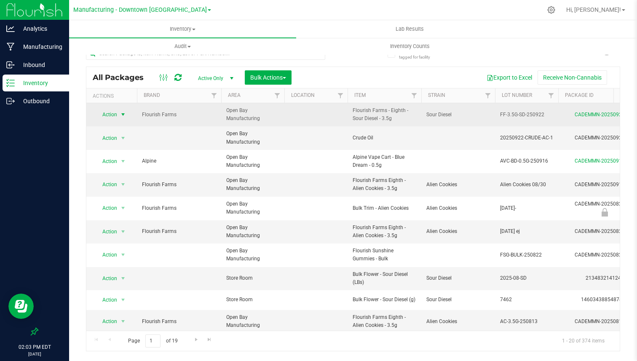
click at [113, 111] on span "Action" at bounding box center [106, 115] width 23 height 12
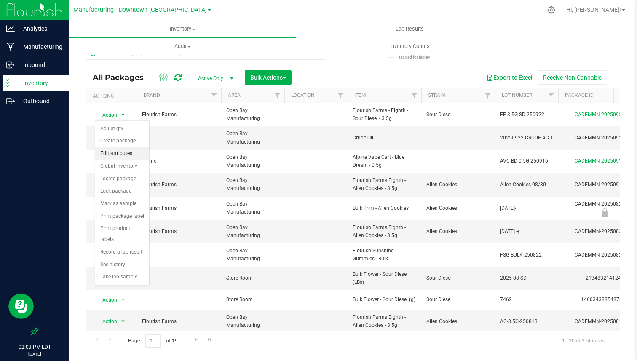
click at [127, 153] on li "Edit attributes" at bounding box center [122, 153] width 54 height 13
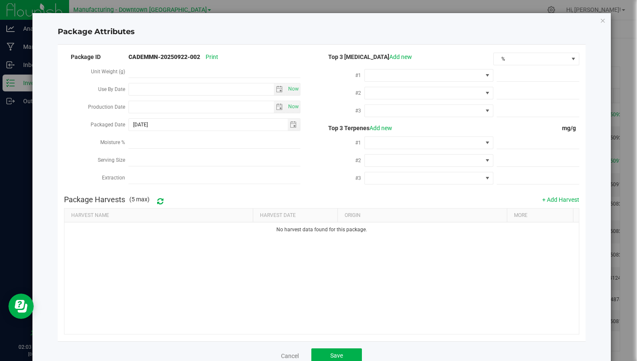
click at [127, 64] on label "Unit Weight (g)" at bounding box center [109, 71] width 37 height 15
click at [0, 0] on input "Unit Weight (g)" at bounding box center [0, 0] width 0 height 0
click at [121, 45] on div "Package ID CADEMMN-20250922-002 Print Unit Weight (g) Use By Date Now Productio…" at bounding box center [321, 193] width 527 height 296
click at [117, 40] on div "Package Attributes" at bounding box center [321, 32] width 527 height 25
click at [133, 42] on div "Package Attributes" at bounding box center [321, 32] width 527 height 25
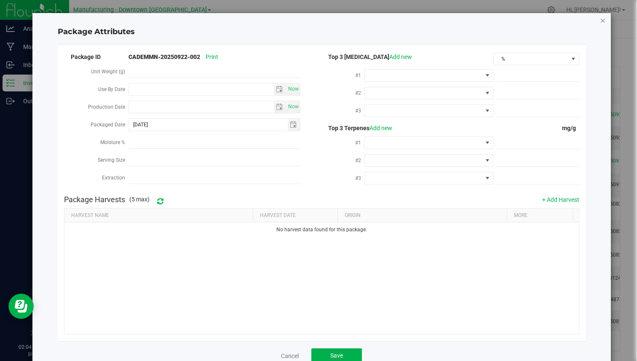
click at [600, 22] on icon "Close modal" at bounding box center [603, 20] width 6 height 10
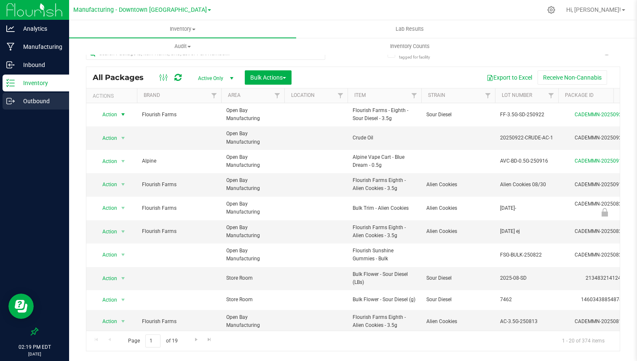
click at [54, 97] on p "Outbound" at bounding box center [40, 101] width 51 height 10
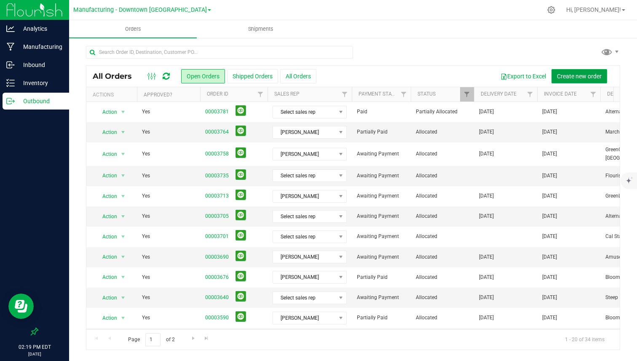
click at [575, 74] on span "Create new order" at bounding box center [579, 76] width 45 height 7
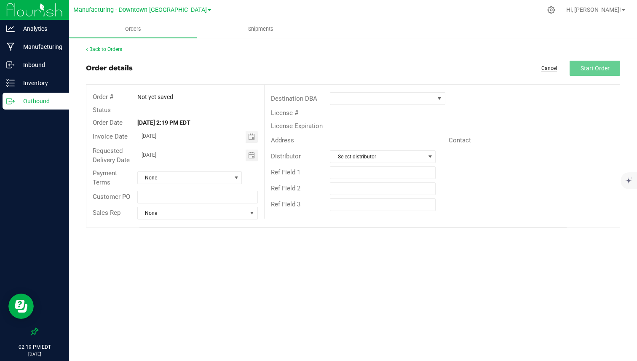
click at [553, 71] on link "Cancel" at bounding box center [549, 68] width 16 height 7
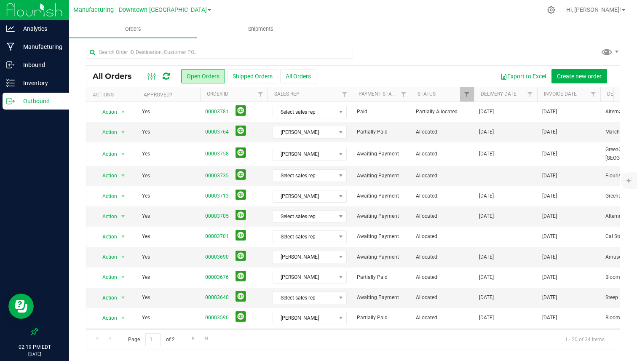
click at [535, 79] on button "Export to Excel" at bounding box center [523, 76] width 56 height 14
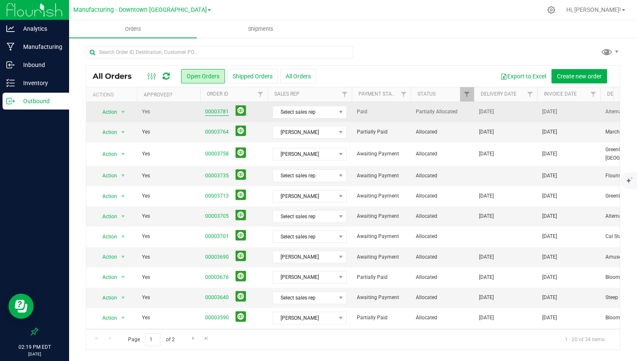
click at [214, 114] on link "00003781" at bounding box center [217, 112] width 24 height 8
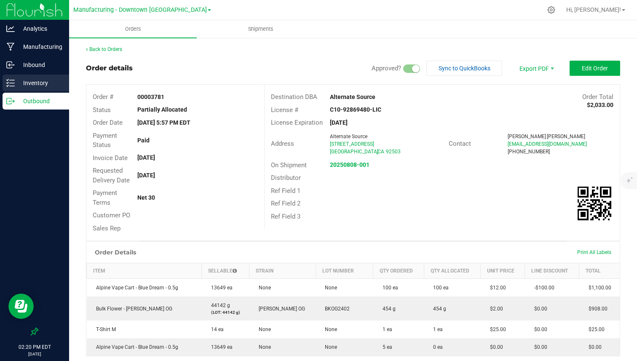
click at [43, 79] on p "Inventory" at bounding box center [40, 83] width 51 height 10
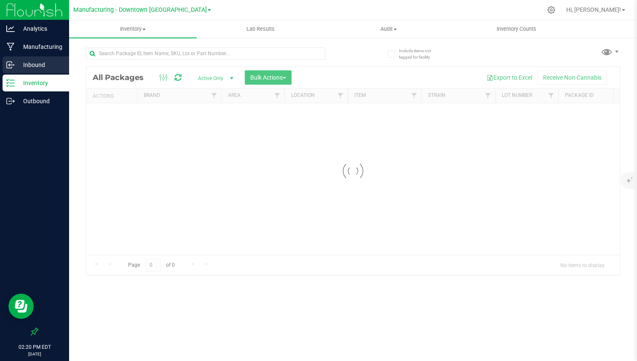
click at [46, 64] on div "Analytics Manufacturing Inbound Inventory Outbound 02:20 PM EDT 09/23/2025 09/2…" at bounding box center [318, 180] width 637 height 361
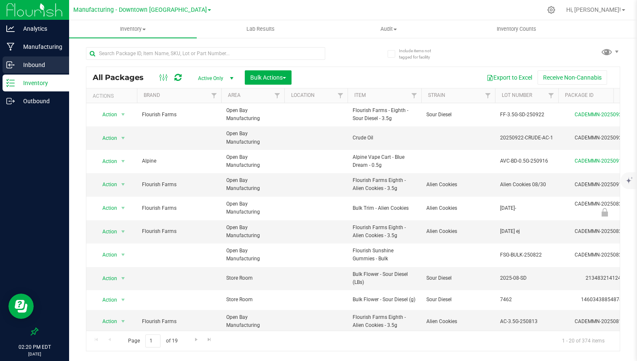
click at [41, 58] on div "Inbound" at bounding box center [36, 64] width 67 height 17
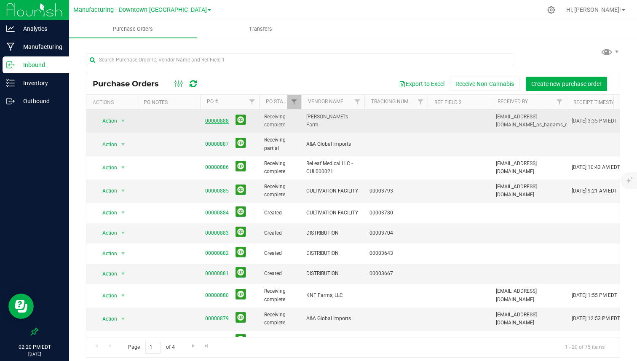
click at [212, 121] on link "00000888" at bounding box center [217, 121] width 24 height 6
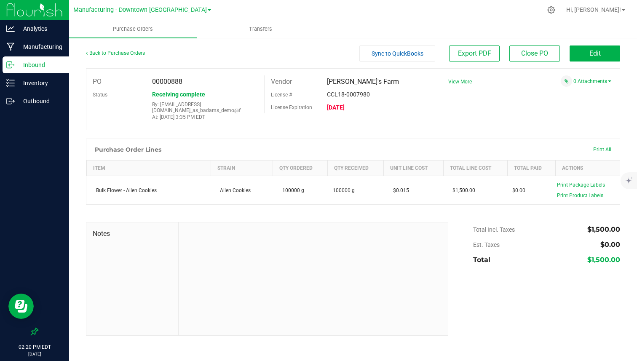
click at [584, 80] on link "0 Attachments" at bounding box center [592, 81] width 38 height 6
click at [574, 89] on button "Attach new document" at bounding box center [583, 93] width 55 height 8
click at [457, 89] on div "Cancel Maximum allowed file size is 10MB . Select file Drop files here to upload" at bounding box center [526, 103] width 182 height 28
click at [9, 99] on icon at bounding box center [10, 101] width 8 height 8
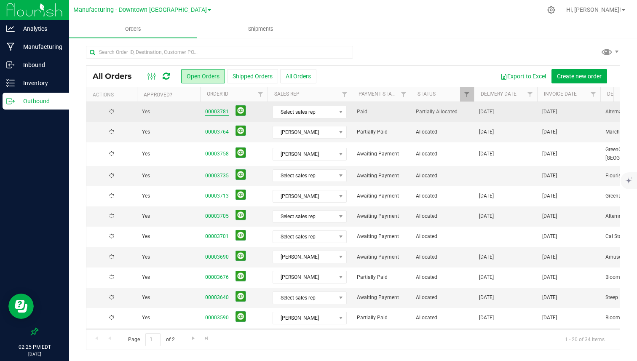
click at [218, 110] on link "00003781" at bounding box center [217, 112] width 24 height 8
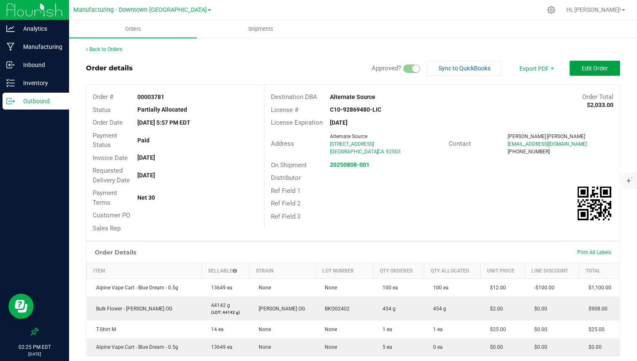
click at [582, 74] on button "Edit Order" at bounding box center [594, 68] width 51 height 15
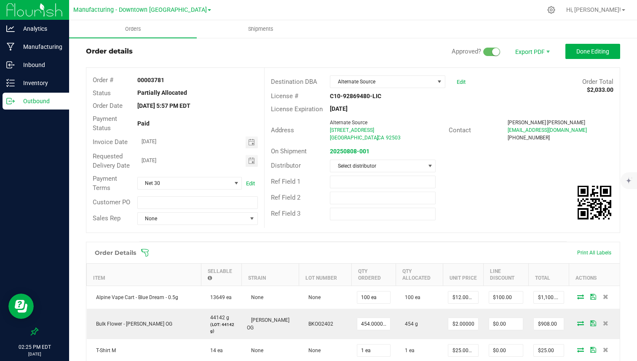
scroll to position [18, 0]
click at [487, 269] on th "Line Discount" at bounding box center [505, 273] width 45 height 22
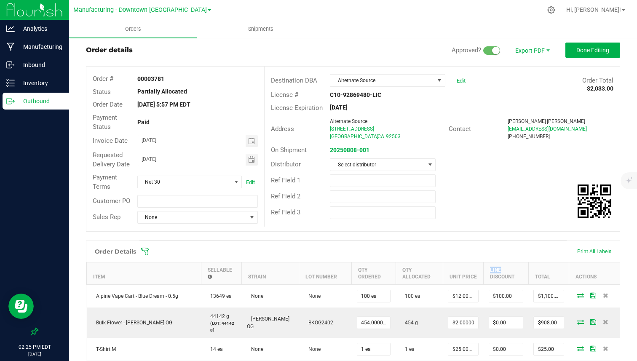
drag, startPoint x: 487, startPoint y: 269, endPoint x: 503, endPoint y: 270, distance: 16.5
click at [504, 271] on th "Line Discount" at bounding box center [505, 273] width 45 height 22
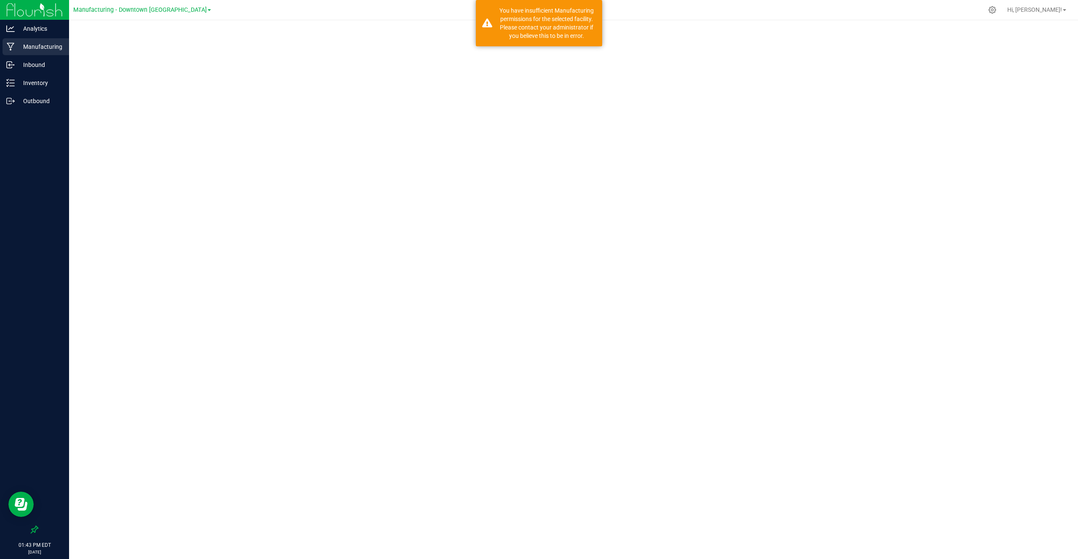
click at [42, 50] on p "Manufacturing" at bounding box center [40, 47] width 51 height 10
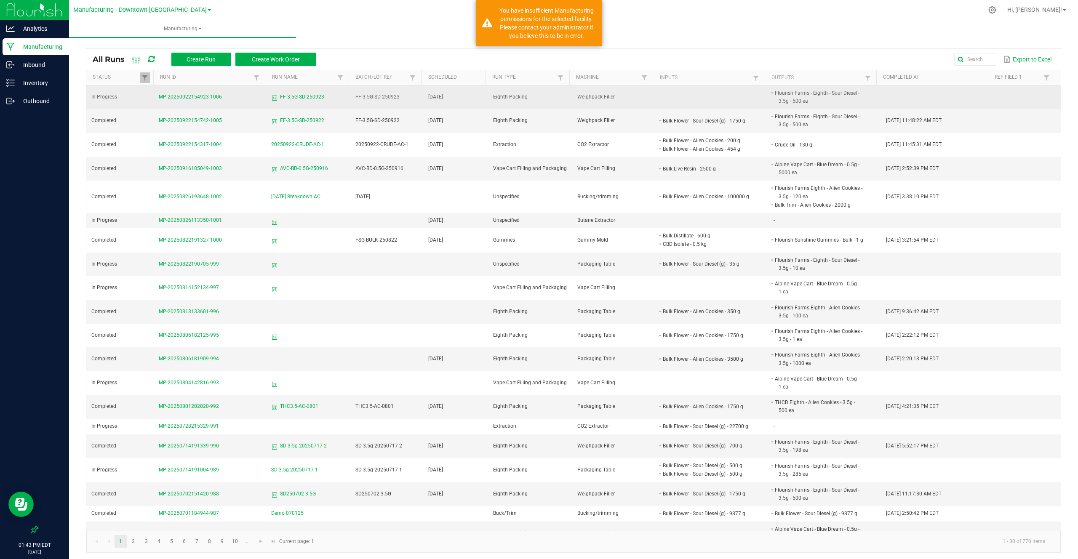
click at [203, 98] on span "MP-20250922154923-1006" at bounding box center [190, 97] width 63 height 6
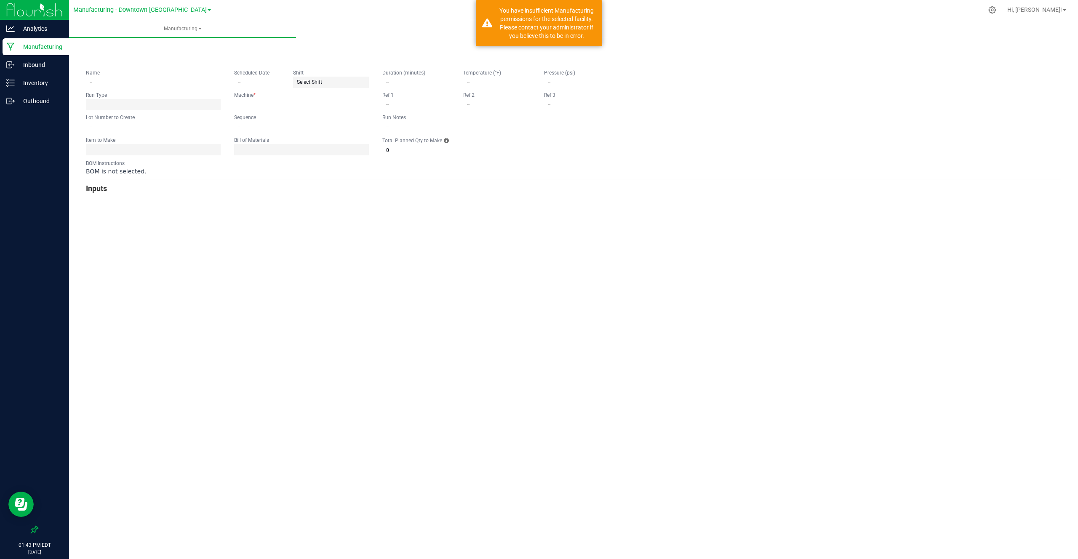
type input "FF-3.5G-SD-250923"
type input "[DATE]"
type input "FF-3.5G-SD-250923"
type input "0"
type input "500"
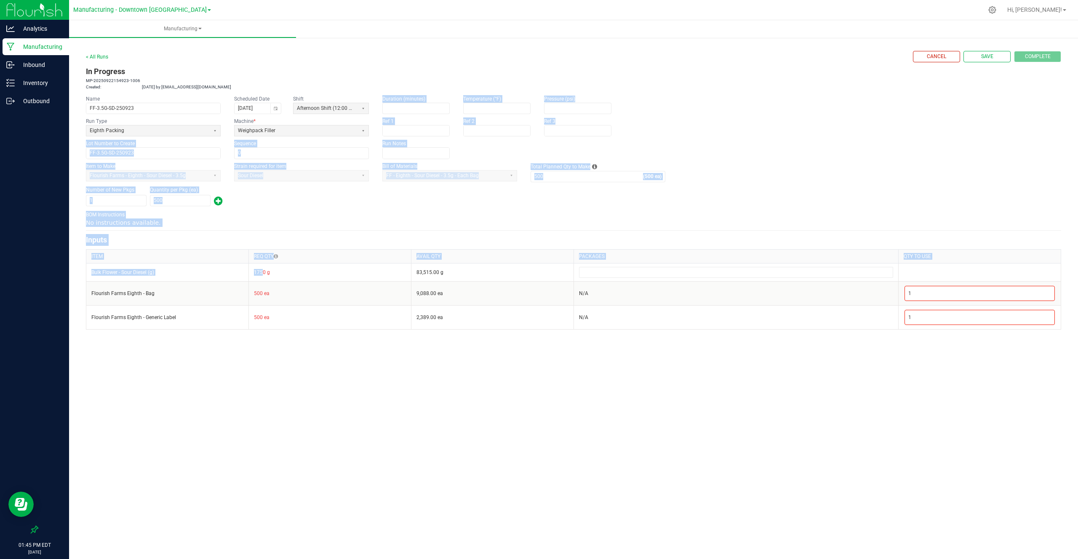
drag, startPoint x: 269, startPoint y: 154, endPoint x: 397, endPoint y: 123, distance: 131.8
click at [357, 101] on form "< All Runs Cancel Save Complete In Progress MP-20250922154923-1006 Created: [DA…" at bounding box center [573, 190] width 975 height 279
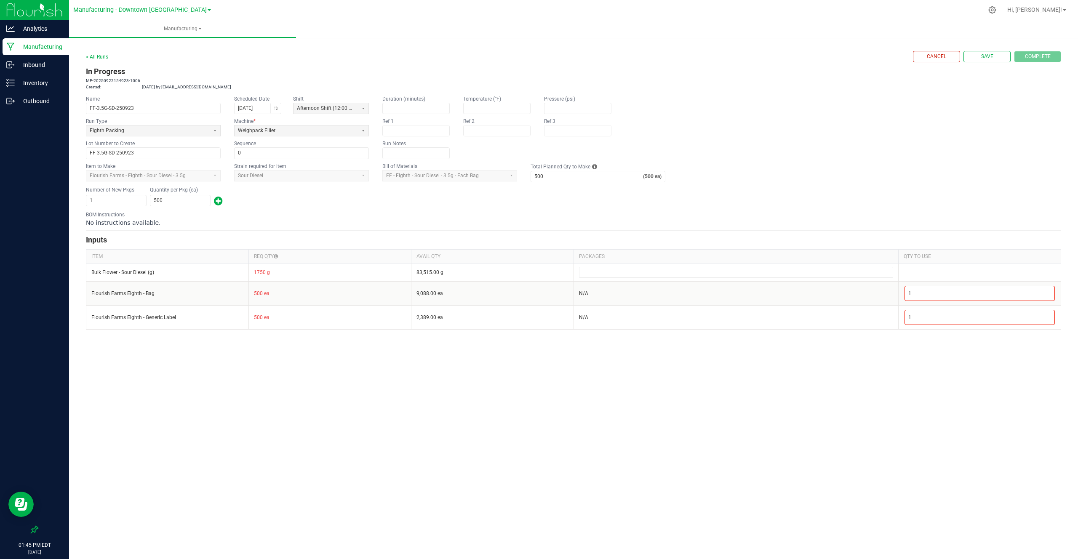
click at [347, 203] on div "Number of New Pkgs 1 Quantity per Pkg (ea) 500" at bounding box center [573, 197] width 975 height 22
click at [187, 170] on app-dropdownlist-async "Flourish Farms - Eighth - Sour Diesel - 3.5g" at bounding box center [153, 175] width 135 height 11
click at [285, 154] on input "0" at bounding box center [302, 153] width 134 height 11
click at [164, 140] on app-input-label "Lot Number to Create" at bounding box center [153, 144] width 135 height 8
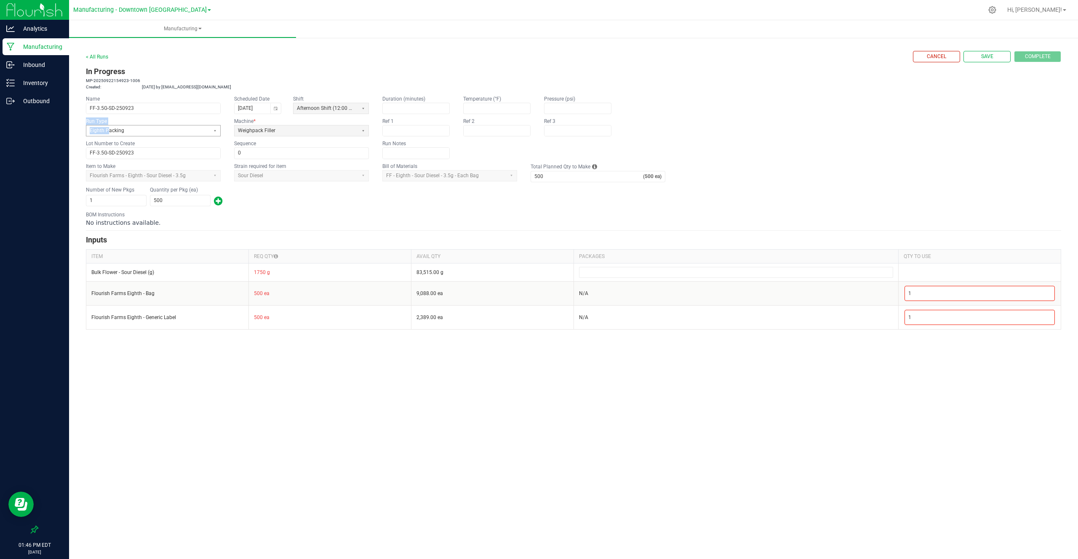
drag, startPoint x: 86, startPoint y: 120, endPoint x: 150, endPoint y: 126, distance: 64.3
click at [109, 129] on div "Run Type Eighth Packing" at bounding box center [153, 126] width 135 height 19
drag, startPoint x: 242, startPoint y: 120, endPoint x: 244, endPoint y: 124, distance: 4.3
click at [244, 124] on kendo-label "Machine *" at bounding box center [244, 121] width 21 height 6
click at [594, 213] on div "BOM Instructions No instructions available." at bounding box center [573, 219] width 975 height 16
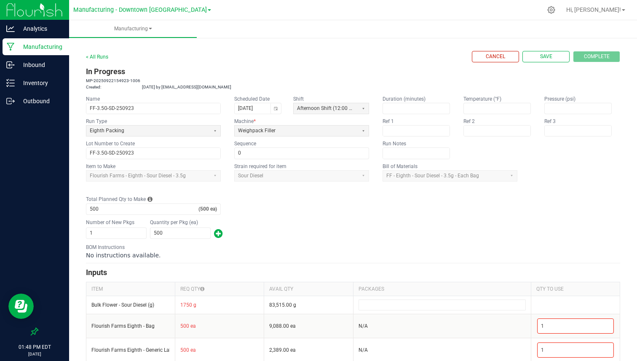
click at [78, 147] on div "< All Runs Cancel Save Complete In Progress MP-20250922154923-1006 Created: [DA…" at bounding box center [353, 203] width 568 height 335
drag, startPoint x: 376, startPoint y: 98, endPoint x: 418, endPoint y: 96, distance: 42.6
click at [419, 97] on div "Name FF-3.5G-SD-250923 Scheduled Date [DATE] Shift Afternoon Shift (12:00 PM - …" at bounding box center [353, 127] width 534 height 64
click at [390, 108] on input at bounding box center [416, 108] width 67 height 11
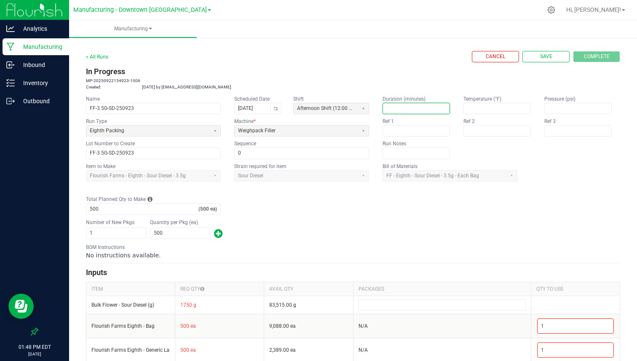
click at [426, 108] on input at bounding box center [416, 108] width 67 height 11
click at [429, 98] on app-input-label "Duration (minutes)" at bounding box center [415, 99] width 67 height 8
click at [417, 107] on input "130" at bounding box center [416, 108] width 67 height 11
click at [416, 102] on app-input-label "Duration (minutes)" at bounding box center [415, 99] width 67 height 8
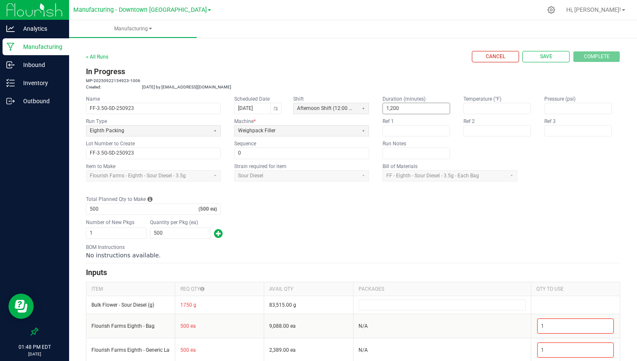
type input "1200"
click at [415, 107] on input "1200" at bounding box center [416, 108] width 67 height 11
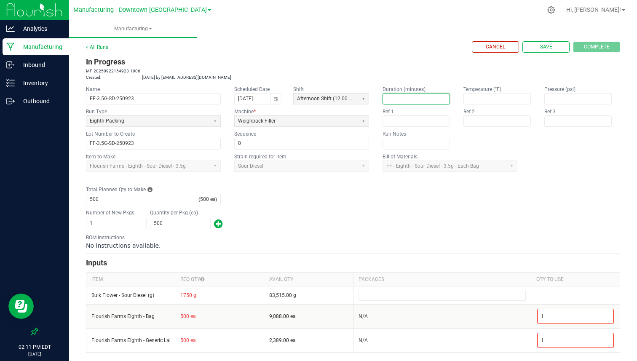
scroll to position [8, 0]
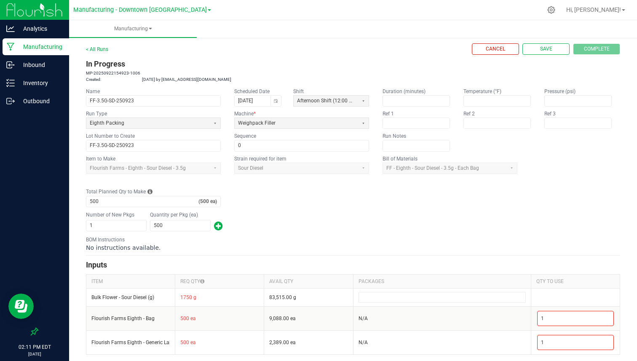
drag, startPoint x: 85, startPoint y: 136, endPoint x: 147, endPoint y: 136, distance: 62.3
click at [147, 136] on div "< All Runs Cancel Save Complete In Progress MP-20250922154923-1006 Created: Sep…" at bounding box center [353, 195] width 568 height 335
click at [129, 165] on app-dropdownlist-async "Flourish Farms - Eighth - Sour Diesel - 3.5g" at bounding box center [153, 168] width 135 height 11
click at [100, 45] on div "< All Runs" at bounding box center [97, 49] width 22 height 8
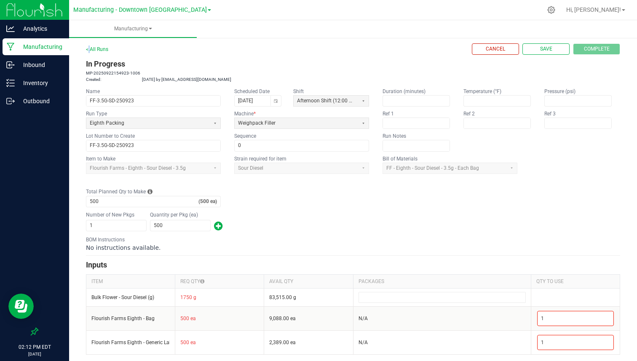
click at [100, 45] on div "< All Runs" at bounding box center [97, 49] width 22 height 8
click at [99, 46] on link "< All Runs" at bounding box center [97, 49] width 22 height 6
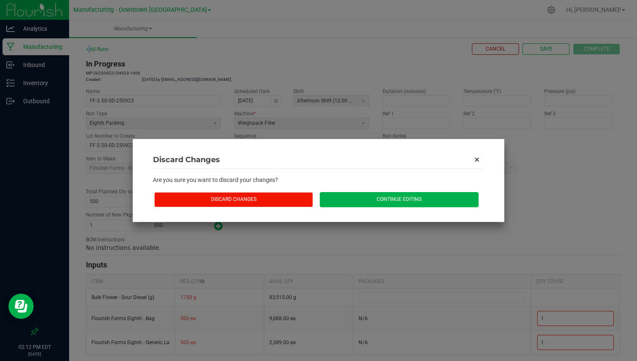
click at [271, 197] on button "Discard Changes" at bounding box center [233, 199] width 159 height 15
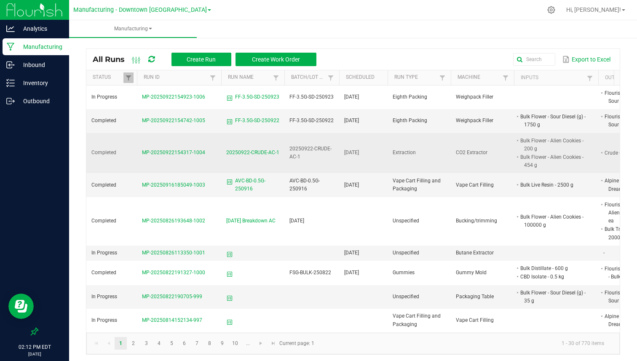
click at [175, 150] on span "MP-20250922154317-1004" at bounding box center [173, 152] width 63 height 6
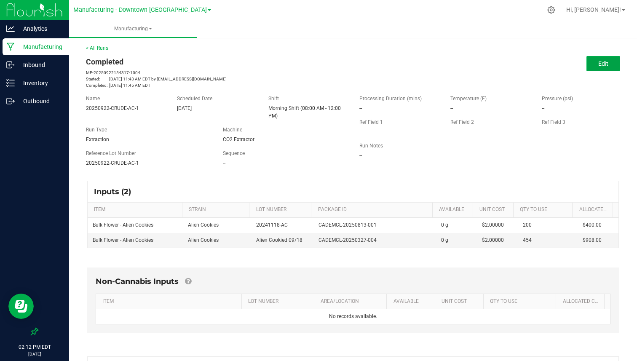
click at [609, 61] on button "Edit" at bounding box center [603, 63] width 34 height 15
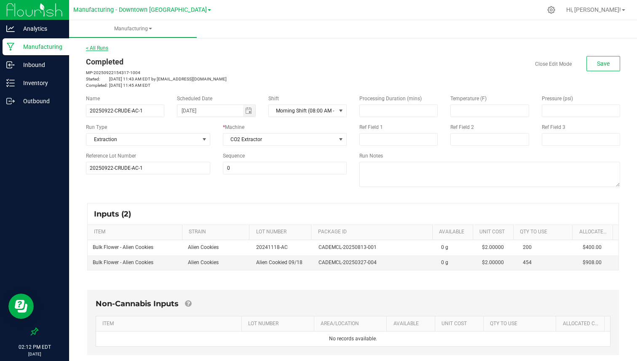
click at [99, 50] on link "< All Runs" at bounding box center [97, 48] width 22 height 6
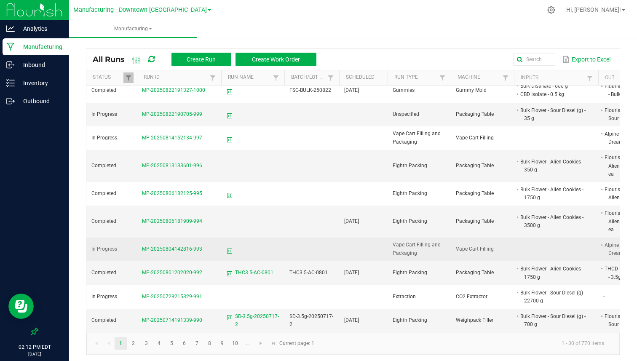
scroll to position [186, 0]
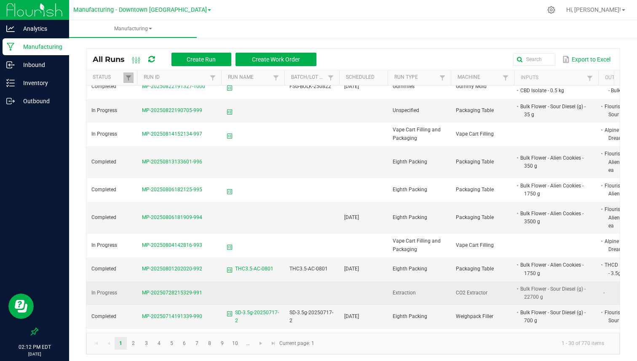
click at [169, 290] on span "MP-20250728215329-991" at bounding box center [172, 293] width 60 height 6
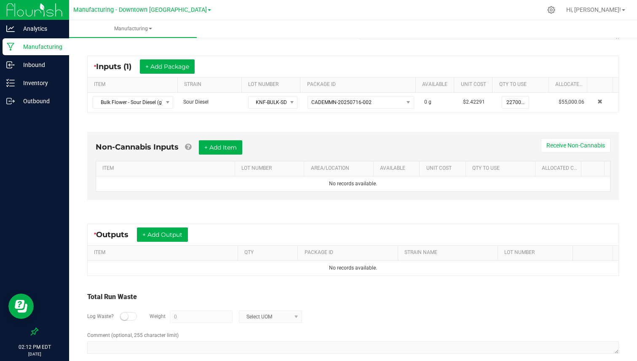
scroll to position [158, 0]
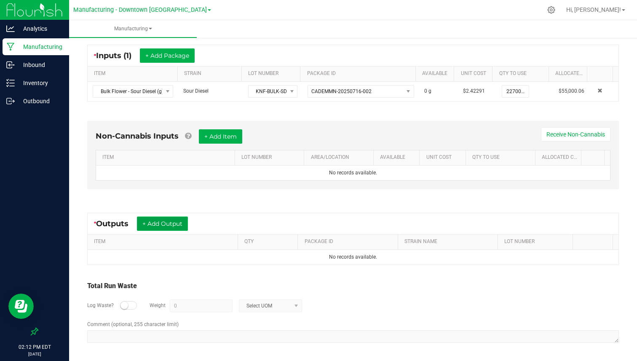
click at [179, 226] on button "+ Add Output" at bounding box center [162, 223] width 51 height 14
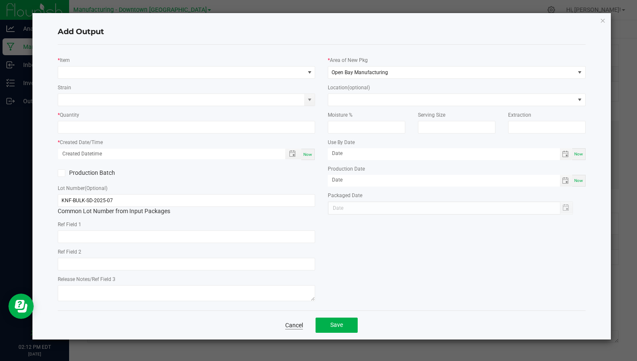
click at [297, 324] on link "Cancel" at bounding box center [294, 325] width 18 height 8
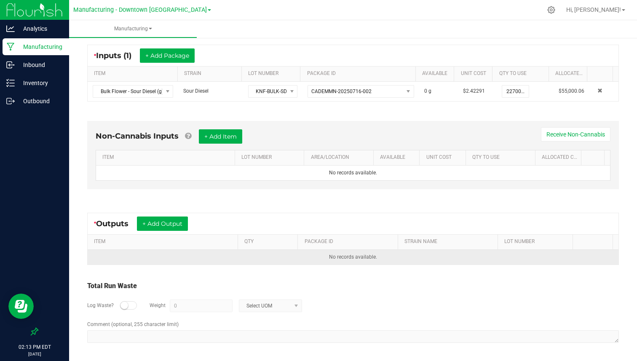
click at [505, 258] on td "No records available." at bounding box center [353, 257] width 531 height 15
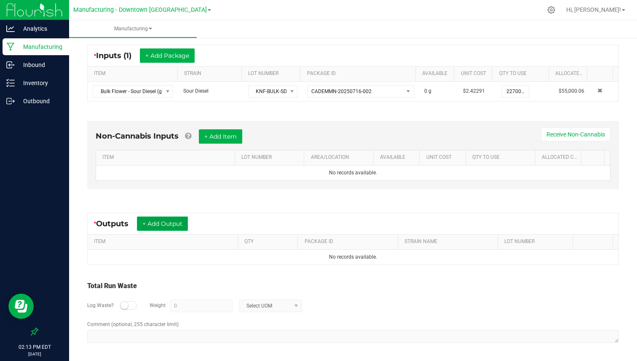
click at [162, 225] on button "+ Add Output" at bounding box center [162, 223] width 51 height 14
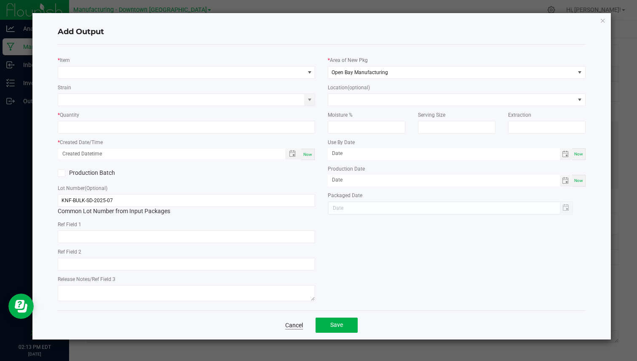
click at [291, 323] on link "Cancel" at bounding box center [294, 325] width 18 height 8
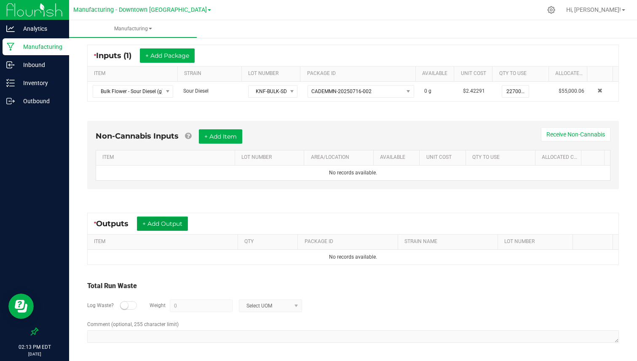
click at [187, 225] on button "+ Add Output" at bounding box center [162, 223] width 51 height 14
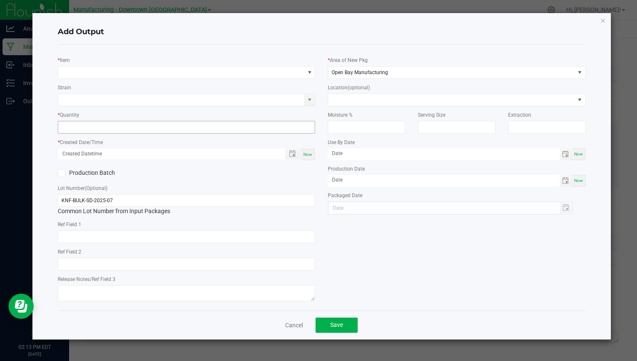
click at [148, 128] on input at bounding box center [186, 127] width 256 height 12
click at [294, 321] on link "Cancel" at bounding box center [294, 325] width 18 height 8
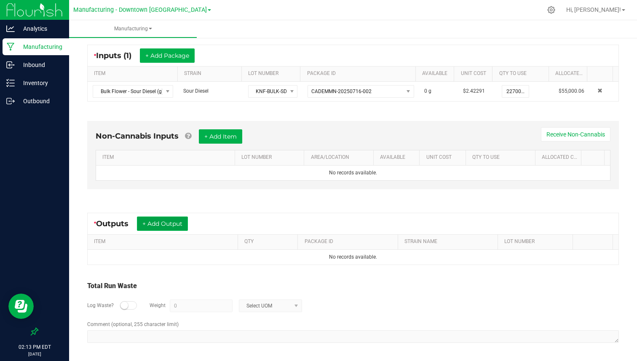
click at [171, 227] on button "+ Add Output" at bounding box center [162, 223] width 51 height 14
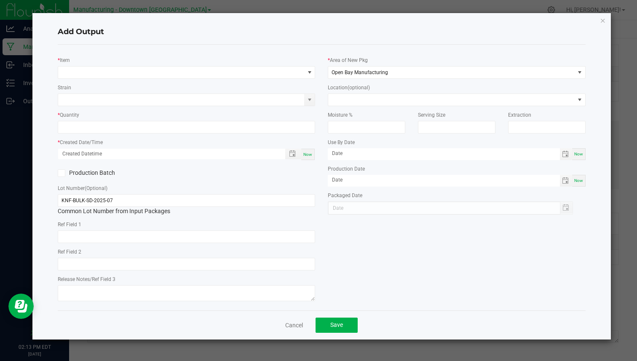
click at [317, 333] on div "Cancel Save" at bounding box center [321, 324] width 527 height 29
click at [303, 332] on div "Cancel Save" at bounding box center [321, 324] width 527 height 29
click at [301, 329] on link "Cancel" at bounding box center [294, 325] width 18 height 8
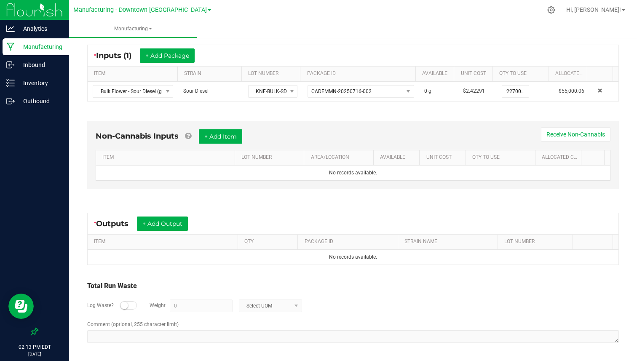
click at [418, 271] on div "* Outputs + Add Output ITEM QTY PACKAGE ID STRAIN NAME LOT NUMBER No records av…" at bounding box center [353, 238] width 547 height 67
click at [88, 288] on div "Total Run Waste" at bounding box center [352, 286] width 531 height 10
drag, startPoint x: 88, startPoint y: 288, endPoint x: 131, endPoint y: 325, distance: 56.7
click at [131, 326] on div "Total Run Waste Log Waste? Weight 0 Select UOM Comment (optional, 255 character…" at bounding box center [352, 313] width 531 height 64
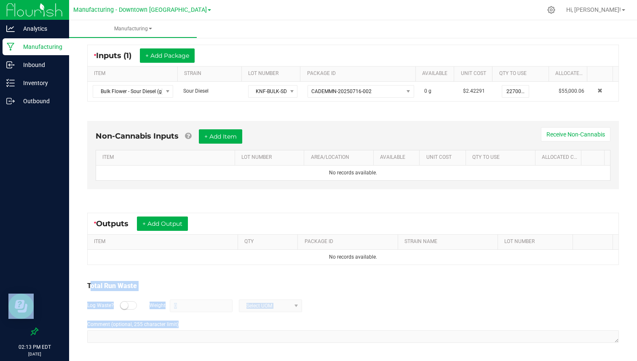
click at [165, 286] on div "Total Run Waste" at bounding box center [352, 286] width 531 height 10
click at [555, 6] on icon at bounding box center [551, 9] width 9 height 9
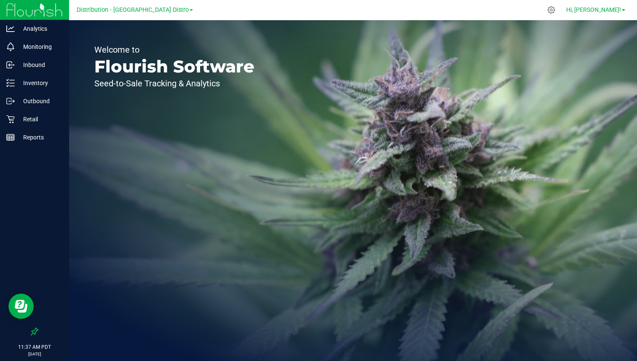
click at [619, 13] on span "Hi, [PERSON_NAME]!" at bounding box center [593, 9] width 55 height 7
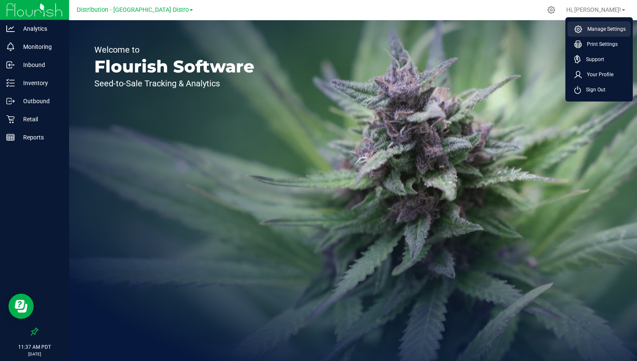
click at [598, 28] on span "Manage Settings" at bounding box center [603, 29] width 43 height 8
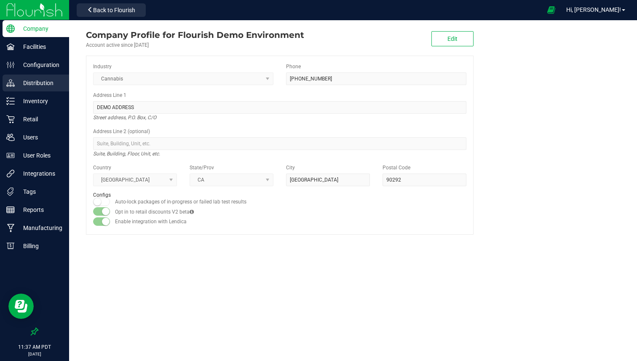
click at [24, 79] on p "Distribution" at bounding box center [40, 83] width 51 height 10
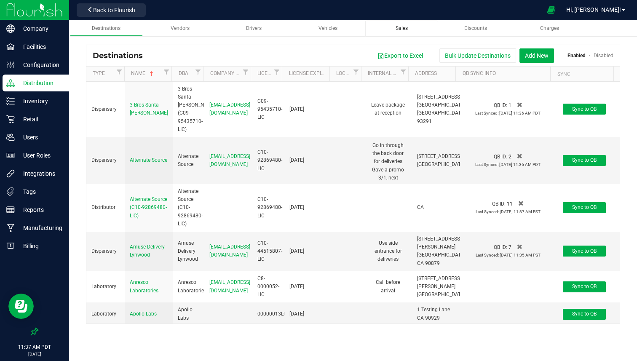
click at [409, 31] on div "Sales" at bounding box center [401, 28] width 59 height 7
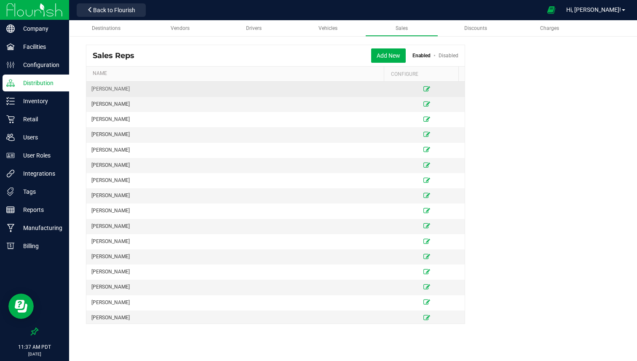
click at [423, 89] on icon at bounding box center [426, 88] width 7 height 5
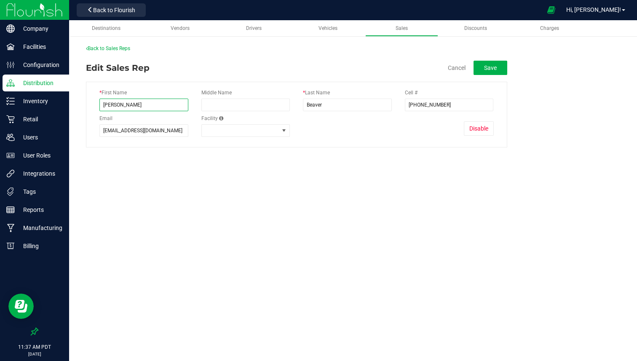
click at [138, 106] on input "Kelly" at bounding box center [143, 105] width 89 height 13
click at [160, 96] on div "* First Name Kelly" at bounding box center [144, 102] width 102 height 26
click at [457, 67] on button "Cancel" at bounding box center [457, 68] width 18 height 8
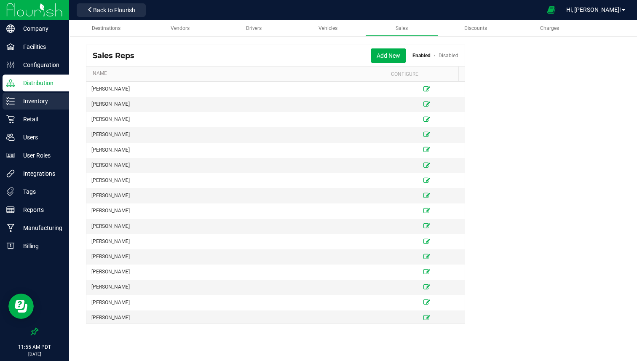
click at [40, 98] on p "Inventory" at bounding box center [40, 101] width 51 height 10
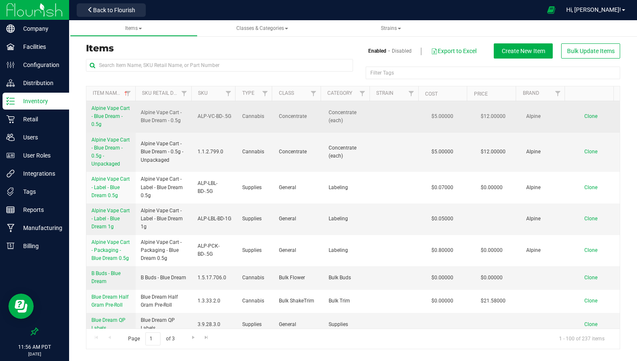
click at [588, 117] on span "Clone" at bounding box center [590, 116] width 13 height 6
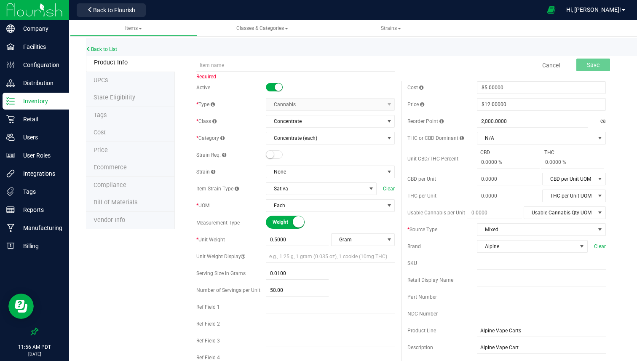
click at [547, 69] on span "Cancel" at bounding box center [550, 65] width 25 height 17
click at [547, 67] on link "Cancel" at bounding box center [551, 65] width 18 height 8
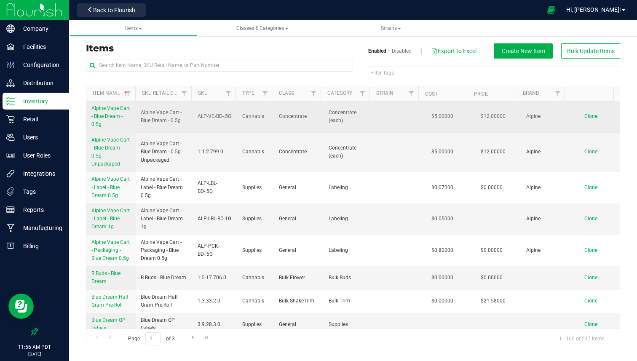
click at [104, 109] on span "Alpine Vape Cart - Blue Dream - 0.5g" at bounding box center [110, 116] width 38 height 22
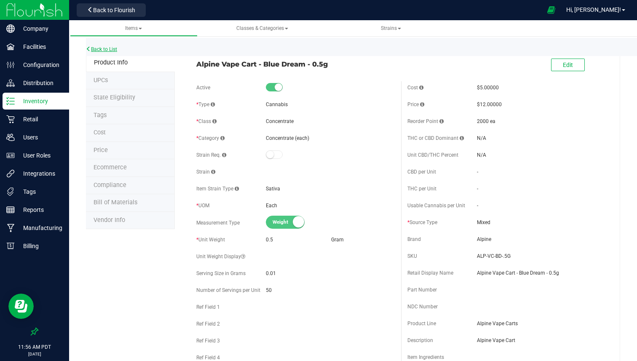
click at [110, 51] on link "Back to List" at bounding box center [101, 49] width 31 height 6
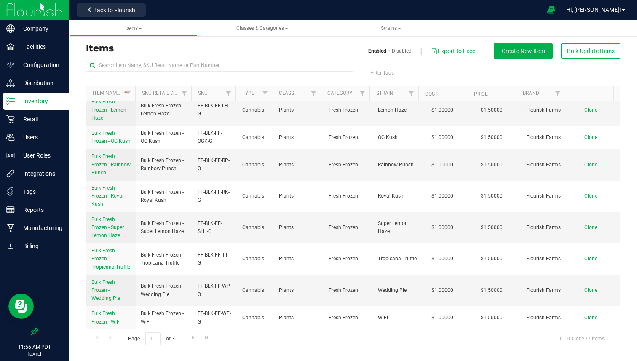
scroll to position [1309, 0]
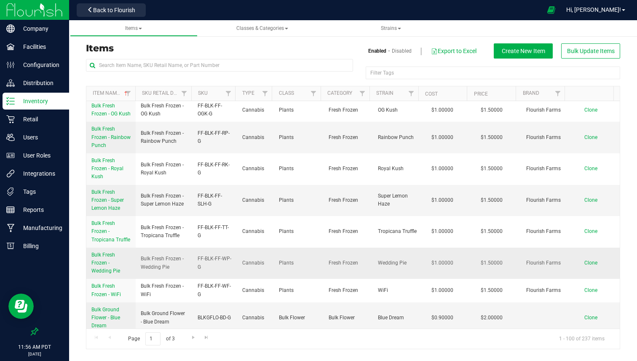
click at [584, 260] on span "Clone" at bounding box center [590, 263] width 13 height 6
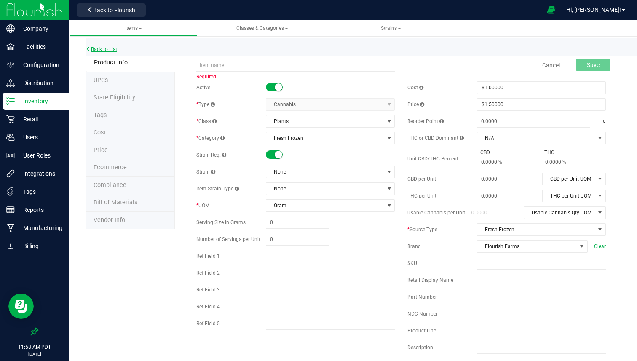
click at [110, 47] on link "Back to List" at bounding box center [101, 49] width 31 height 6
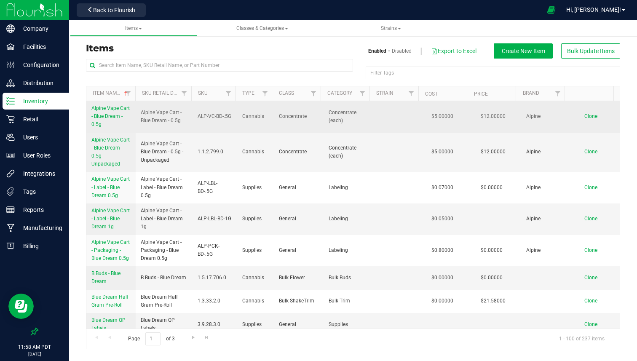
click at [132, 121] on td "Alpine Vape Cart - Blue Dream - 0.5g" at bounding box center [110, 117] width 49 height 32
click at [157, 121] on span "Alpine Vape Cart - Blue Dream - 0.5g" at bounding box center [164, 117] width 47 height 16
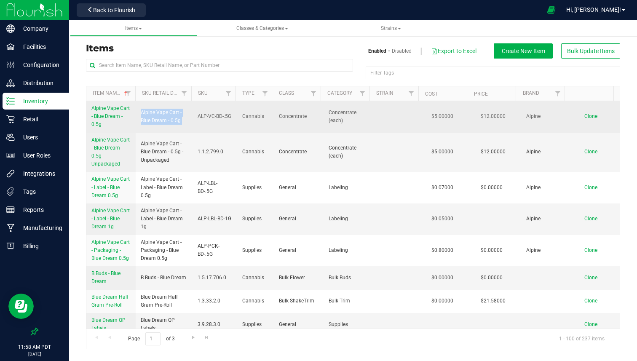
copy tr "Alpine Vape Cart - Blue Dream - 0.5g"
click at [584, 118] on span "Clone" at bounding box center [590, 116] width 13 height 6
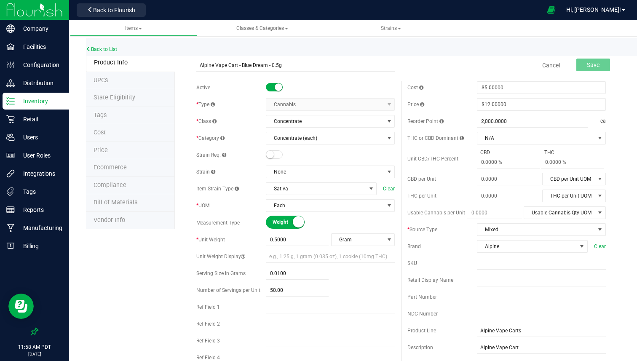
click at [302, 64] on input "Alpine Vape Cart - Blue Dream - 0.5g" at bounding box center [295, 65] width 198 height 13
type input "Alpine Vape Cart - Blue Dream - 1g"
click at [298, 243] on span "0.5000 0.5" at bounding box center [297, 240] width 63 height 12
click at [298, 243] on input "0.5" at bounding box center [297, 240] width 63 height 12
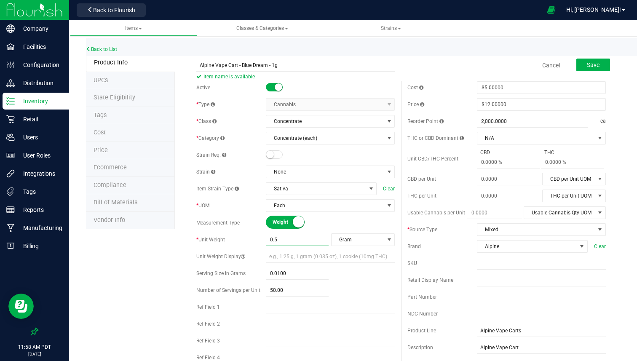
type input "1"
type input "1.0000"
click at [328, 221] on div "Weight Volume" at bounding box center [330, 222] width 129 height 13
click at [352, 58] on div "Alpine Vape Cart - Blue Dream - 1g Item name is available" at bounding box center [295, 60] width 211 height 10
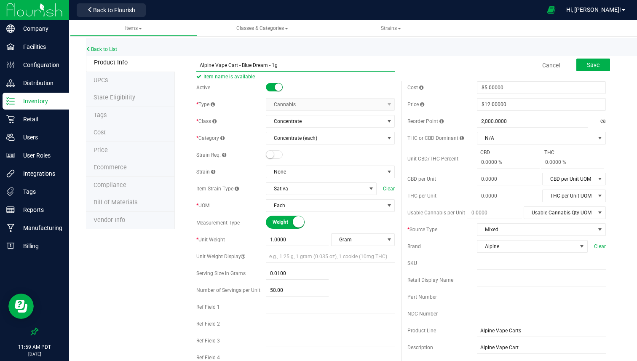
click at [348, 67] on input "Alpine Vape Cart - Blue Dream - 1g" at bounding box center [295, 65] width 198 height 13
paste input "0.5"
type input "Alpine Vape Cart - Blue Dream - 0.5g"
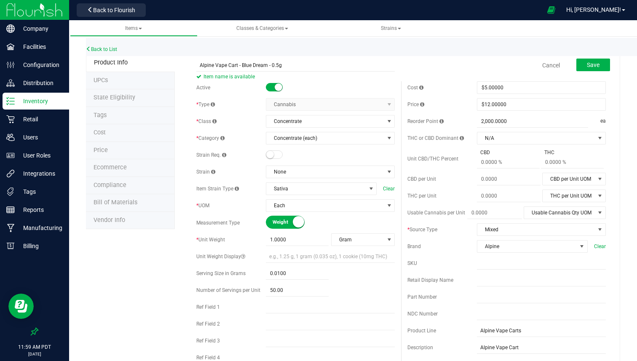
click at [424, 61] on div "Cancel Save" at bounding box center [506, 65] width 211 height 21
click at [521, 283] on input "text" at bounding box center [541, 280] width 129 height 13
click at [209, 63] on input "Alpine Vape Cart - Blue Dream - 0.5g" at bounding box center [295, 65] width 198 height 13
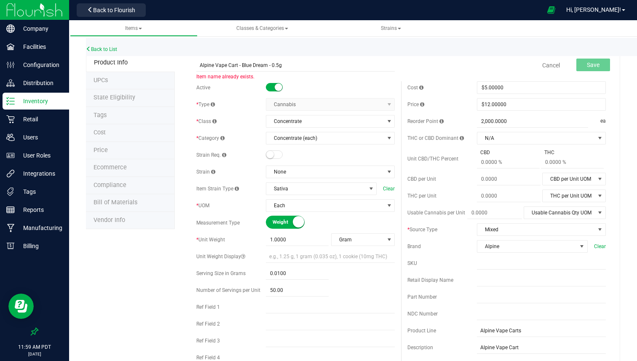
click at [417, 72] on div "Cancel Save" at bounding box center [506, 65] width 211 height 21
click at [119, 167] on span "Ecommerce" at bounding box center [109, 167] width 33 height 7
click at [284, 62] on input "Alpine Vape Cart - Blue Dream - 0.5g" at bounding box center [295, 65] width 198 height 13
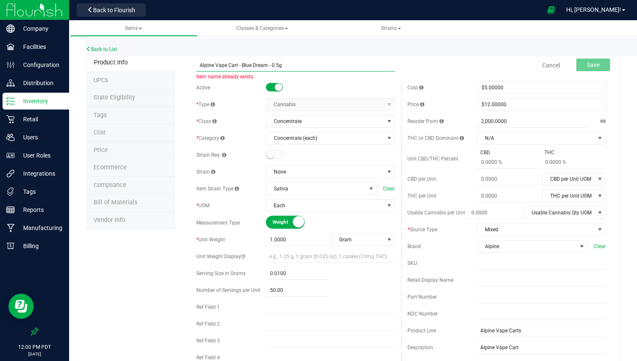
click at [284, 62] on input "Alpine Vape Cart - Blue Dream - 0.5g" at bounding box center [295, 65] width 198 height 13
click at [542, 63] on link "Cancel" at bounding box center [551, 65] width 18 height 8
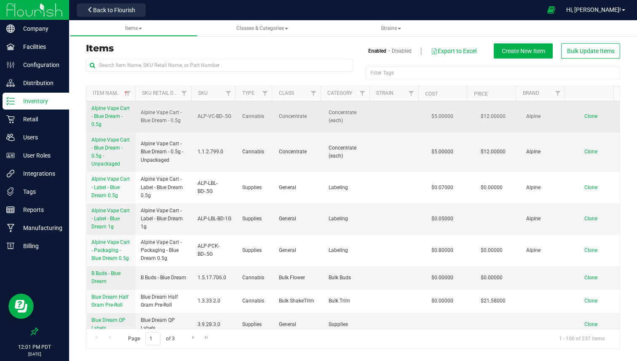
click at [587, 114] on span "Clone" at bounding box center [590, 116] width 13 height 6
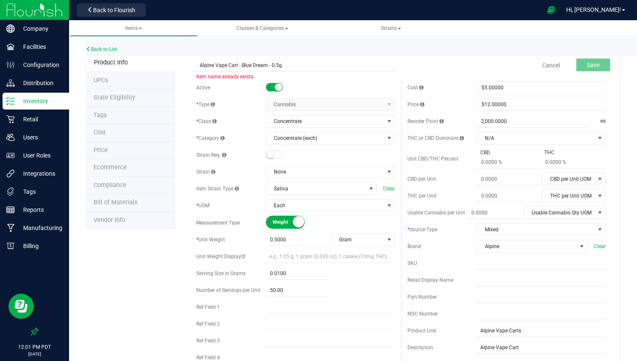
type input "Alpine Vape Cart - Blue Dream - 0.5g"
click at [206, 79] on span "Item name already exists." at bounding box center [225, 77] width 58 height 6
click at [136, 182] on li "Compliance" at bounding box center [130, 186] width 89 height 18
click at [236, 62] on input "Alpine Vape Cart - Blue Dream - 0.5g" at bounding box center [295, 65] width 198 height 13
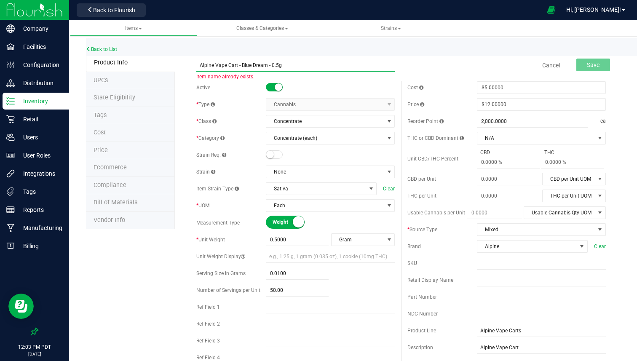
click at [236, 62] on input "Alpine Vape Cart - Blue Dream - 0.5g" at bounding box center [295, 65] width 198 height 13
click at [455, 69] on div "Cancel Save" at bounding box center [506, 65] width 211 height 21
click at [548, 68] on link "Cancel" at bounding box center [551, 65] width 18 height 8
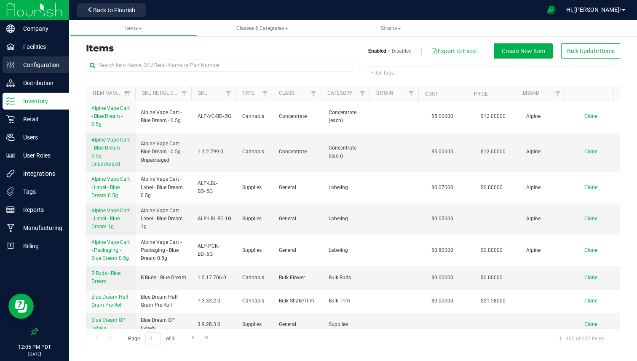
click at [52, 62] on p "Configuration" at bounding box center [40, 65] width 51 height 10
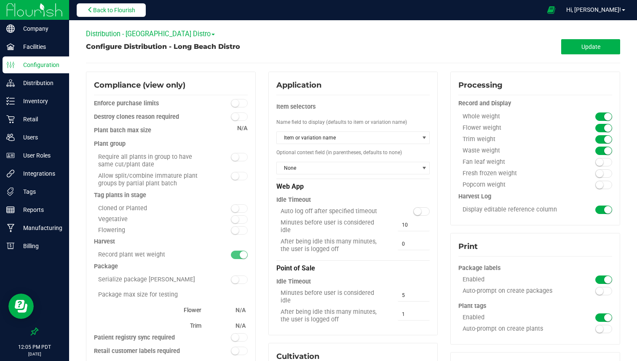
click at [115, 11] on span "Back to Flourish" at bounding box center [114, 10] width 42 height 7
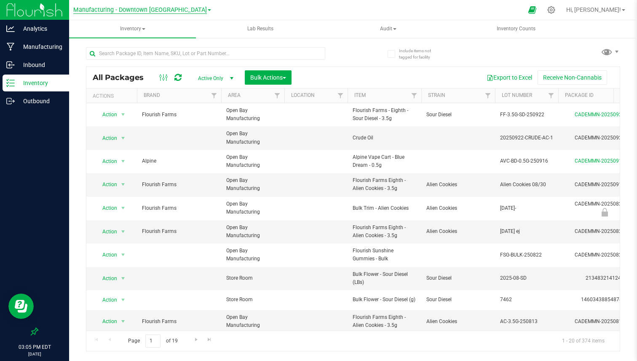
click at [135, 13] on span "Manufacturing - Downtown [GEOGRAPHIC_DATA]" at bounding box center [139, 10] width 133 height 8
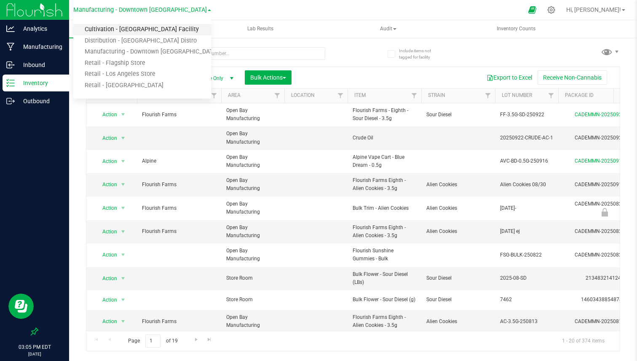
click at [126, 31] on link "Cultivation - [GEOGRAPHIC_DATA] Facility" at bounding box center [142, 29] width 138 height 11
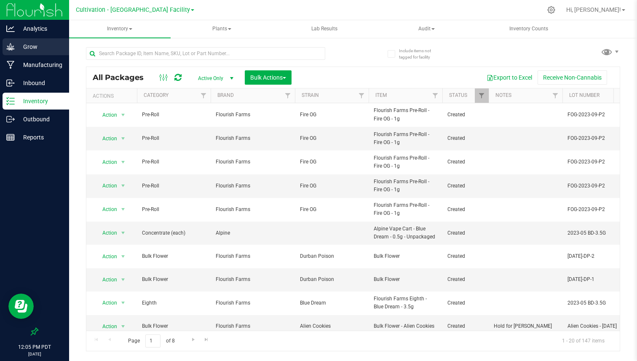
click at [59, 47] on p "Grow" at bounding box center [40, 47] width 51 height 10
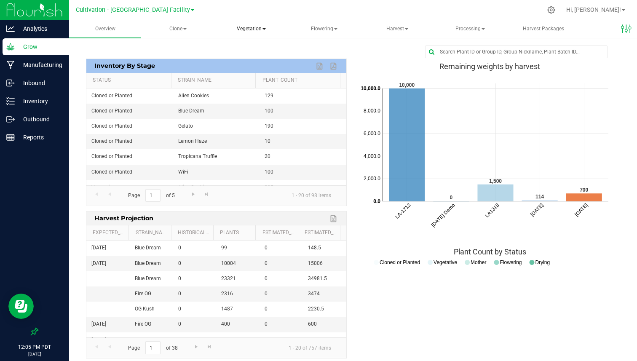
click at [251, 29] on span "Vegetation" at bounding box center [251, 29] width 71 height 17
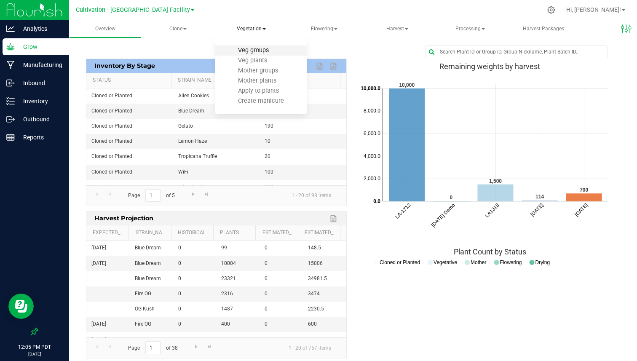
click at [258, 51] on span "Veg groups" at bounding box center [253, 50] width 53 height 7
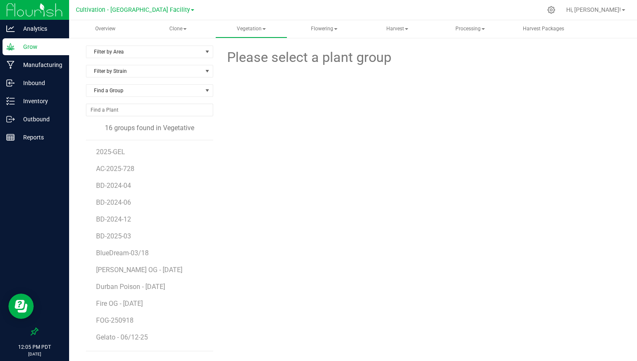
click at [123, 175] on li "BD-2024-04" at bounding box center [151, 182] width 111 height 17
click at [128, 168] on span "AC-2025-728" at bounding box center [116, 169] width 40 height 8
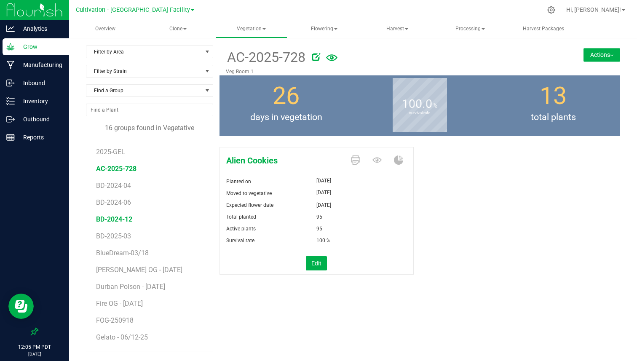
click at [118, 217] on span "BD-2024-12" at bounding box center [114, 219] width 36 height 8
click at [501, 131] on div "95 total plants" at bounding box center [552, 105] width 133 height 61
click at [117, 168] on span "AC-2025-728" at bounding box center [116, 169] width 40 height 8
click at [114, 267] on span "Bubba Kush OG - 11/20/23" at bounding box center [140, 270] width 88 height 8
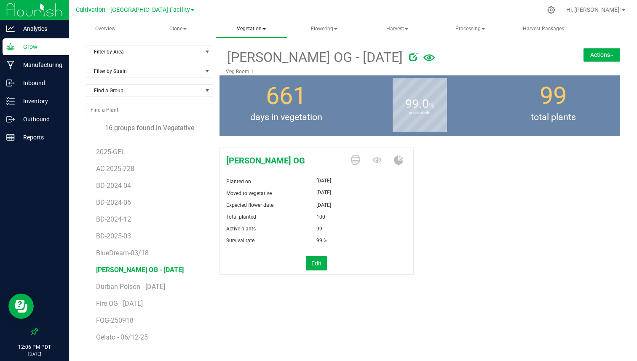
click at [256, 32] on span "Vegetation" at bounding box center [251, 29] width 71 height 17
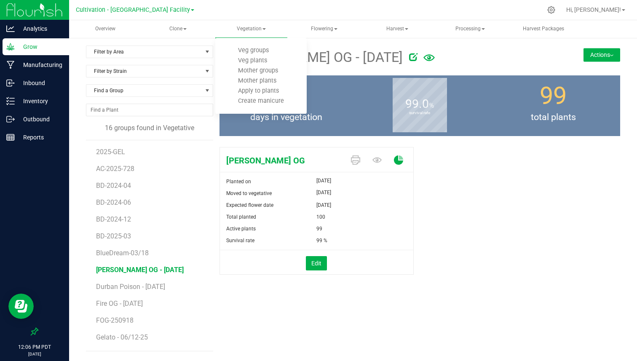
click at [395, 153] on link at bounding box center [398, 160] width 9 height 15
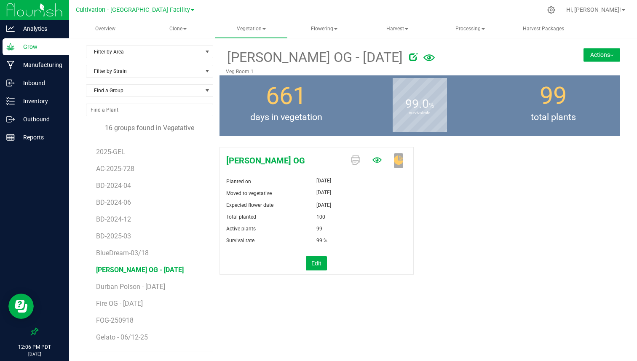
click at [380, 155] on icon at bounding box center [376, 159] width 9 height 9
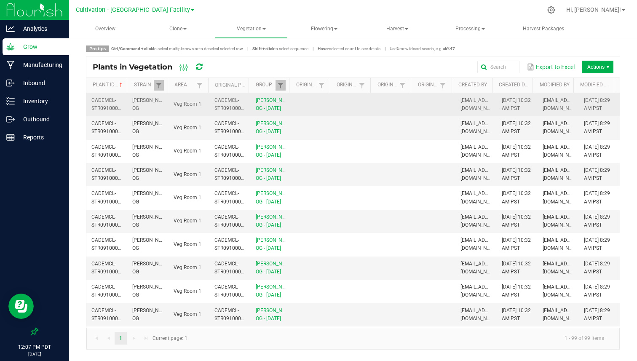
click at [220, 106] on span "CADEMCL-STR09100002047" at bounding box center [234, 104] width 41 height 14
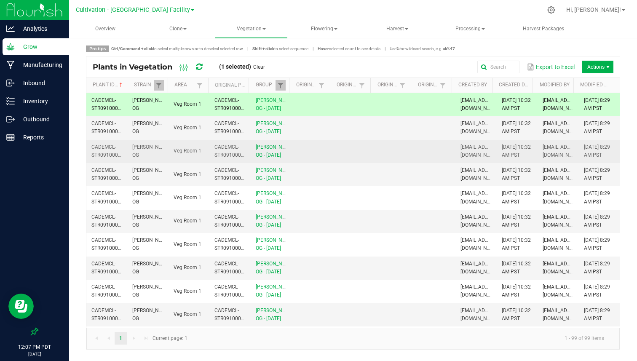
click at [216, 158] on span "CADEMCL-STR09100002049" at bounding box center [234, 151] width 41 height 14
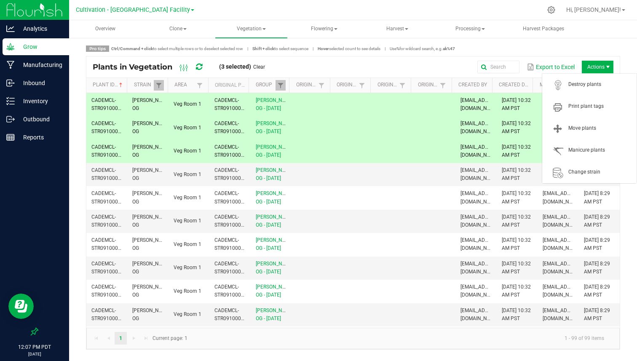
click at [592, 64] on span "Actions" at bounding box center [598, 67] width 32 height 13
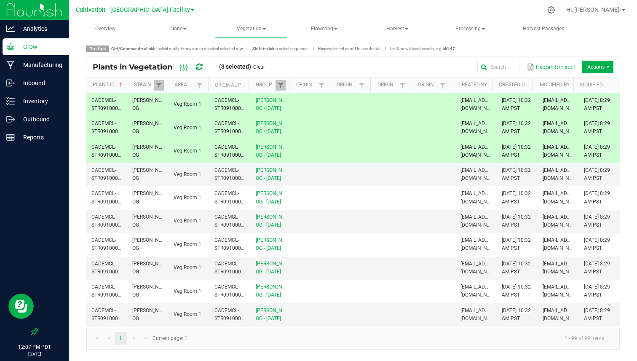
click at [408, 116] on td at bounding box center [394, 104] width 41 height 23
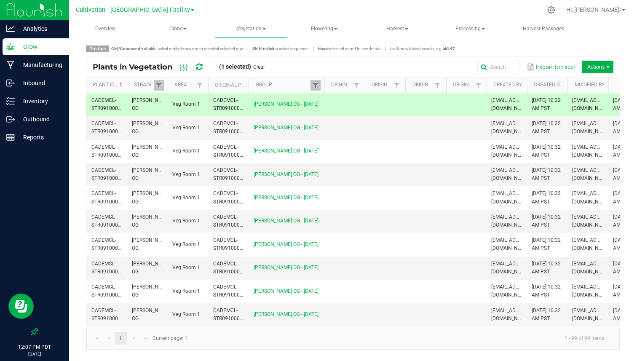
click at [323, 80] on span at bounding box center [323, 151] width 3 height 147
click at [185, 66] on icon at bounding box center [183, 68] width 9 height 10
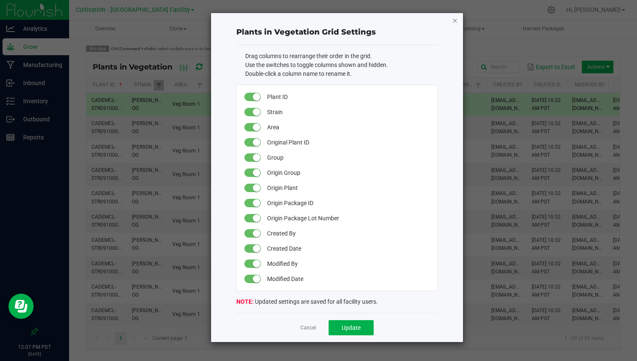
click at [456, 21] on icon "button" at bounding box center [455, 20] width 6 height 10
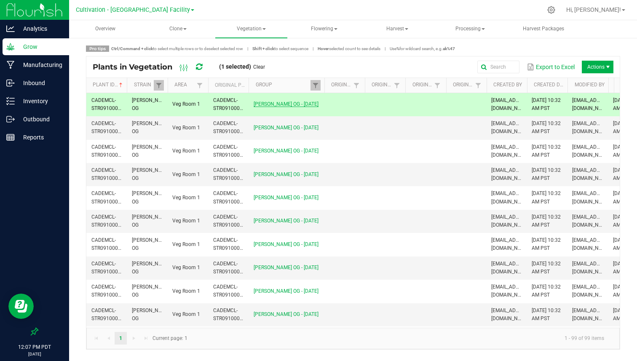
click at [263, 107] on link "Bubba Kush OG - 11/20/23" at bounding box center [286, 104] width 65 height 6
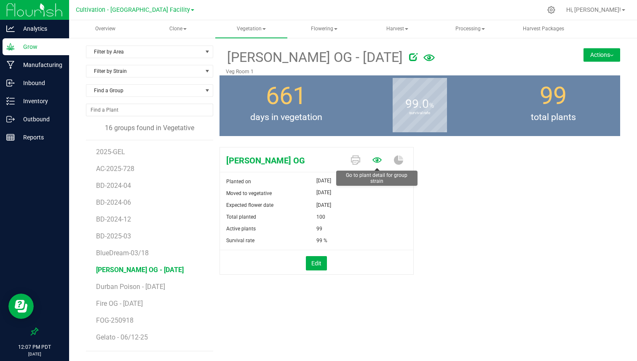
click at [375, 160] on icon at bounding box center [376, 159] width 9 height 9
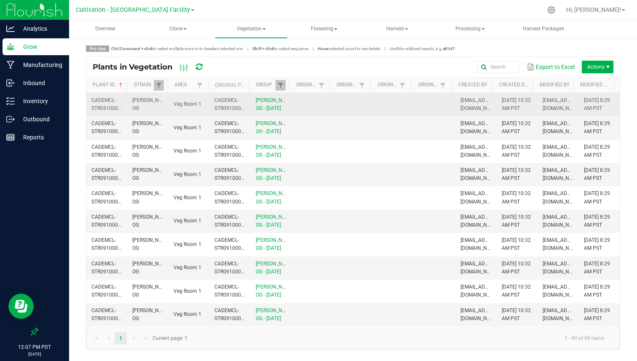
click at [315, 116] on td at bounding box center [311, 104] width 41 height 23
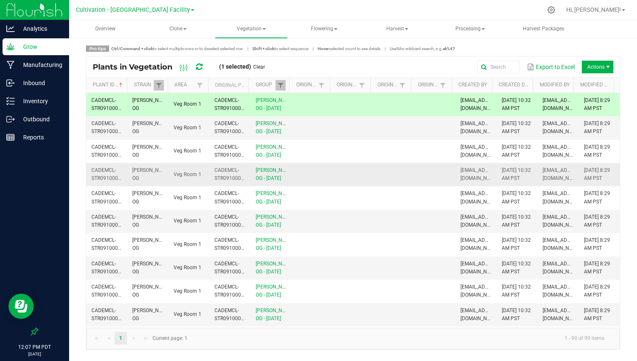
click at [312, 186] on td at bounding box center [311, 174] width 41 height 23
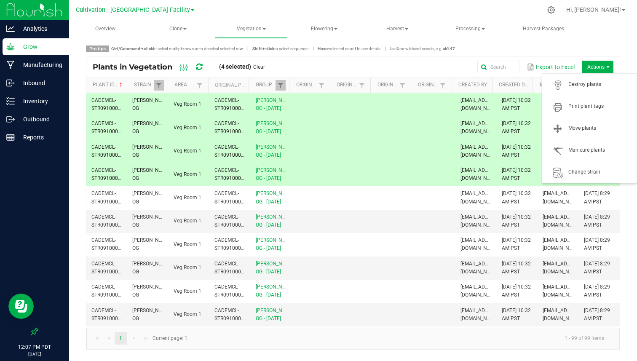
click at [605, 68] on span "Actions" at bounding box center [607, 67] width 7 height 7
click at [584, 110] on span "Print plant tags" at bounding box center [599, 106] width 63 height 7
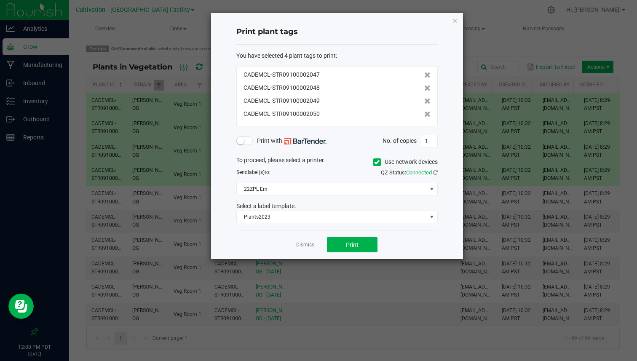
click at [451, 19] on div "Print plant tags You have selected 4 plant tags to print : CADEMCL-STR091000020…" at bounding box center [337, 136] width 252 height 246
click at [457, 22] on icon "button" at bounding box center [455, 20] width 6 height 10
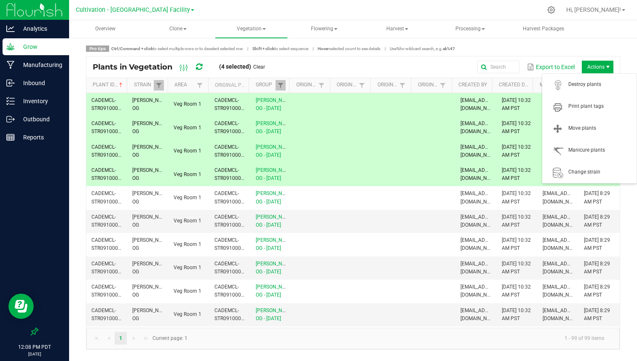
click at [304, 111] on td at bounding box center [311, 104] width 41 height 23
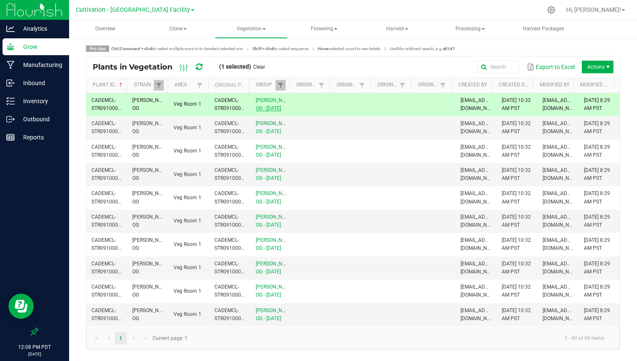
click at [264, 111] on link "Bubba Kush OG - 11/20/23" at bounding box center [275, 104] width 38 height 14
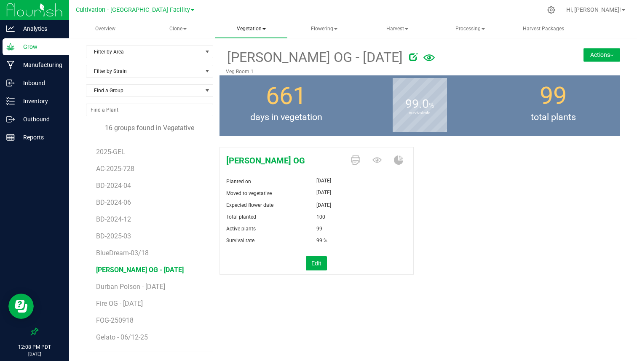
click at [258, 28] on span "Vegetation" at bounding box center [251, 29] width 72 height 18
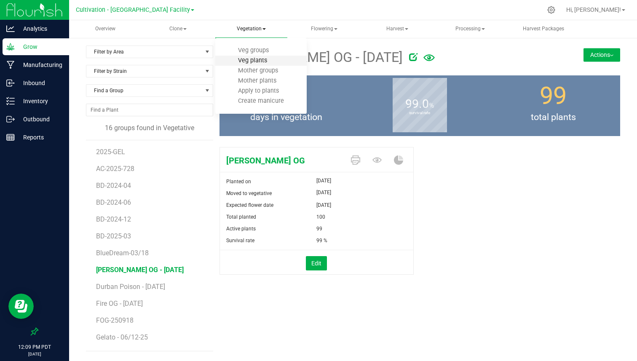
click at [271, 60] on span "Veg plants" at bounding box center [253, 60] width 52 height 7
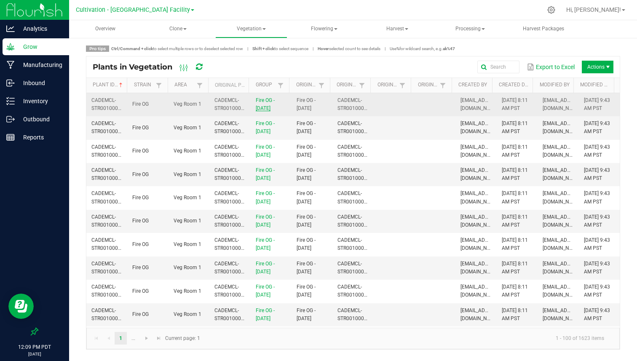
click at [263, 101] on link "Fire OG - 12/15/2023" at bounding box center [265, 104] width 19 height 14
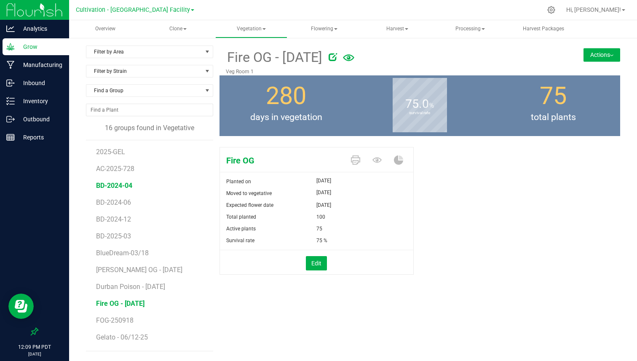
click at [116, 183] on span "BD-2024-04" at bounding box center [114, 186] width 36 height 8
click at [289, 54] on span "BD-2024-04" at bounding box center [262, 57] width 72 height 21
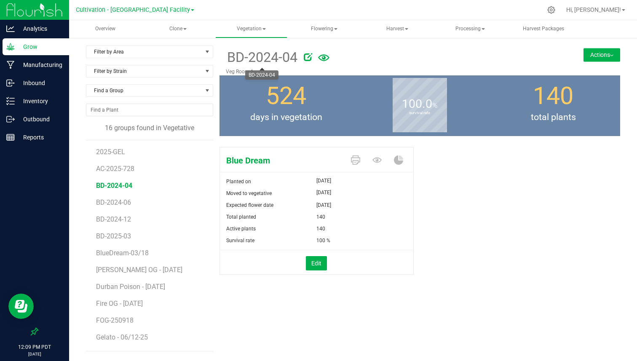
drag, startPoint x: 289, startPoint y: 54, endPoint x: 238, endPoint y: 54, distance: 51.0
click at [238, 54] on span "BD-2024-04" at bounding box center [262, 57] width 72 height 21
click at [228, 59] on span "BD-2024-04" at bounding box center [262, 57] width 72 height 21
drag, startPoint x: 228, startPoint y: 59, endPoint x: 289, endPoint y: 56, distance: 61.1
click at [289, 56] on span "BD-2024-04" at bounding box center [262, 57] width 72 height 21
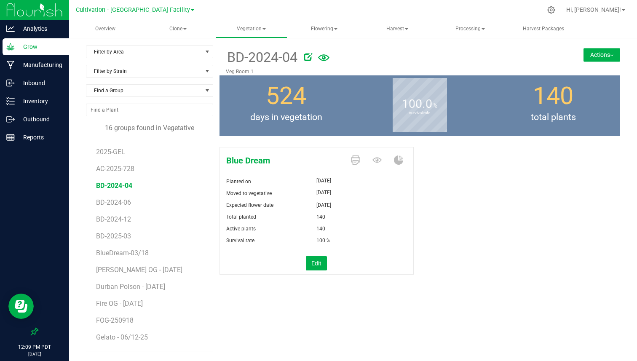
click at [324, 77] on div "524 days in vegetation" at bounding box center [285, 105] width 133 height 61
click at [363, 43] on div "Filter by Area Filter by Area All Greenhouse Room 1 Veg Room 1 Veg Room 2 Veg R…" at bounding box center [353, 198] width 568 height 323
click at [121, 203] on span "BD-2024-06" at bounding box center [114, 202] width 36 height 8
click at [594, 57] on button "Actions" at bounding box center [601, 54] width 37 height 13
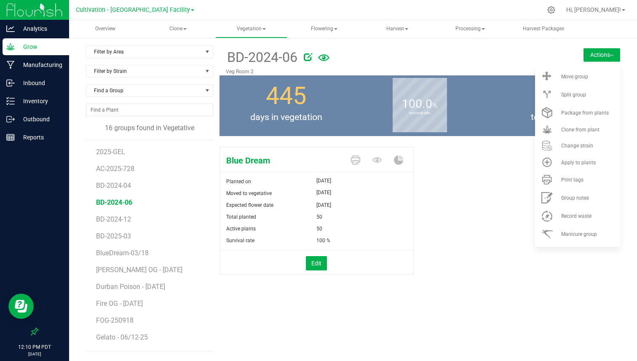
scroll to position [66, 0]
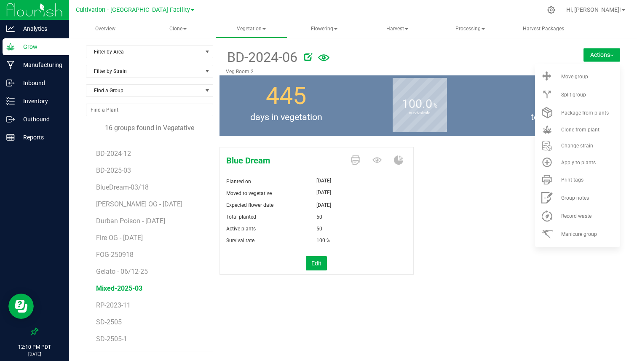
click at [123, 287] on span "Mixed-2025-03" at bounding box center [119, 288] width 46 height 8
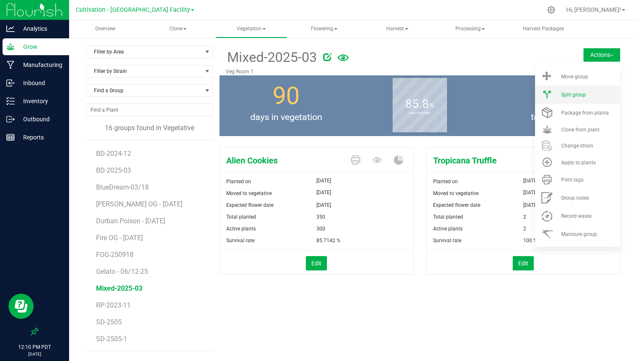
click at [574, 93] on span "Split group" at bounding box center [573, 95] width 25 height 6
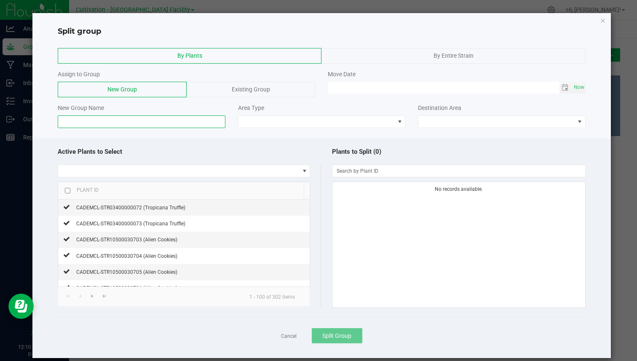
click at [177, 121] on input at bounding box center [141, 121] width 167 height 13
click at [436, 77] on div "Move Date" at bounding box center [456, 74] width 257 height 9
click at [599, 23] on div "Split group" at bounding box center [321, 28] width 578 height 17
click at [600, 23] on icon "button" at bounding box center [603, 20] width 6 height 10
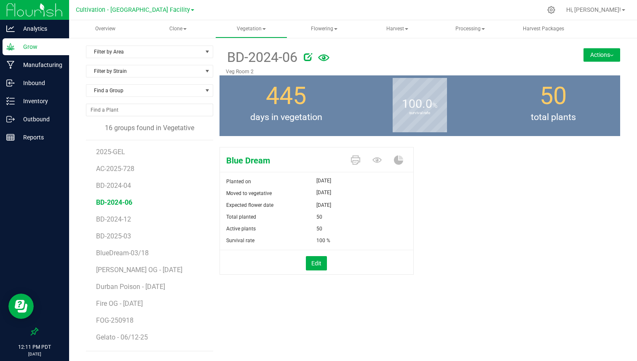
drag, startPoint x: 317, startPoint y: 182, endPoint x: 328, endPoint y: 204, distance: 24.9
click at [328, 204] on form "Planted on Jul 5, 2024 Moved to vegetative Jul 5, 2024 Expected flower date Jul…" at bounding box center [316, 225] width 193 height 99
click at [351, 194] on div "Jul 5, 2024" at bounding box center [364, 192] width 96 height 10
click at [239, 56] on span "BD-2024-06" at bounding box center [262, 57] width 72 height 21
drag, startPoint x: 239, startPoint y: 56, endPoint x: 282, endPoint y: 55, distance: 43.0
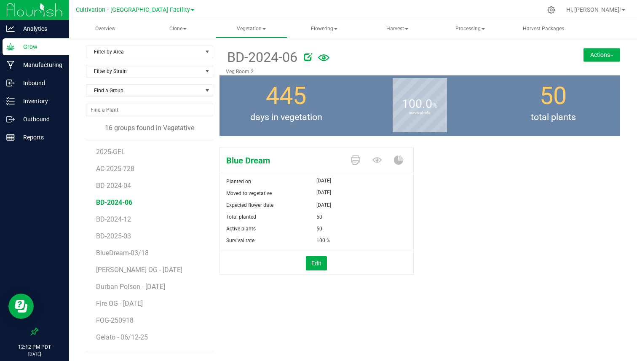
click at [282, 55] on span "BD-2024-06" at bounding box center [262, 57] width 72 height 21
drag, startPoint x: 312, startPoint y: 216, endPoint x: 321, endPoint y: 216, distance: 8.4
click at [321, 216] on div "Total planted 50" at bounding box center [316, 217] width 193 height 12
click at [245, 73] on p "Veg Room 2" at bounding box center [386, 72] width 321 height 8
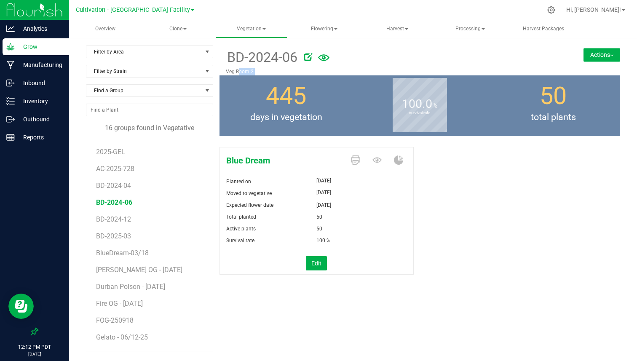
click at [245, 73] on p "Veg Room 2" at bounding box center [386, 72] width 321 height 8
click at [233, 58] on span "BD-2024-06" at bounding box center [262, 57] width 72 height 21
drag, startPoint x: 233, startPoint y: 58, endPoint x: 281, endPoint y: 56, distance: 48.1
click at [282, 56] on span "BD-2024-06" at bounding box center [262, 57] width 72 height 21
drag, startPoint x: 94, startPoint y: 185, endPoint x: 133, endPoint y: 186, distance: 38.7
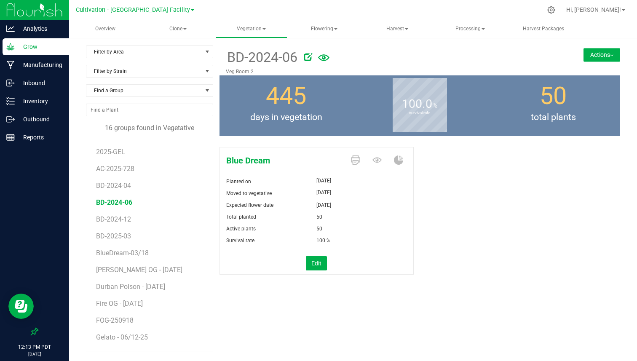
click at [133, 186] on div "2025-GEL AC-2025-728 BD-2024-04 BD-2024-06 BD-2024-12 BD-2025-03 BlueDream-03/1…" at bounding box center [149, 245] width 127 height 211
click at [136, 201] on li "BD-2024-06" at bounding box center [151, 199] width 111 height 17
click at [396, 16] on div at bounding box center [371, 10] width 342 height 16
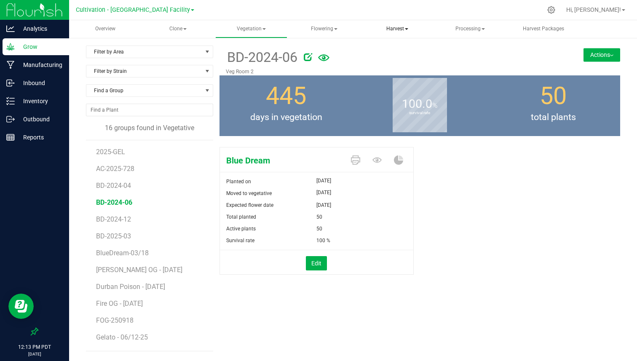
click at [396, 29] on span "Harvest" at bounding box center [396, 29] width 71 height 17
click at [390, 51] on span "Harvests" at bounding box center [395, 50] width 47 height 7
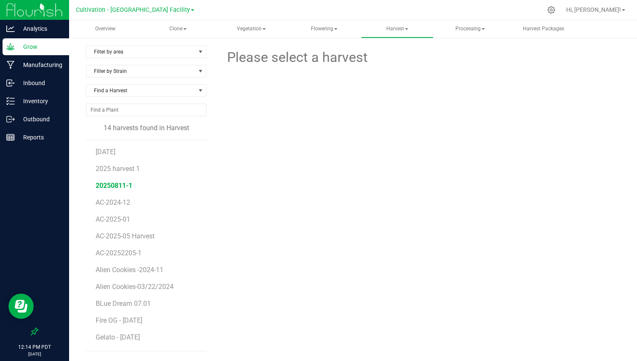
click at [125, 184] on span "20250811-1" at bounding box center [114, 186] width 37 height 8
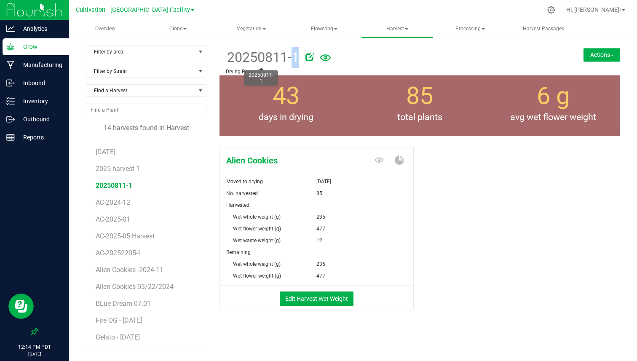
drag, startPoint x: 226, startPoint y: 53, endPoint x: 302, endPoint y: 53, distance: 75.8
click at [302, 53] on div "20250811-1" at bounding box center [386, 56] width 321 height 22
drag, startPoint x: 222, startPoint y: 155, endPoint x: 284, endPoint y: 154, distance: 61.9
click at [284, 154] on span "Alien Cookies" at bounding box center [284, 160] width 128 height 13
click at [329, 173] on div "Alien Cookies Moved to drying Aug 11, 2025 No. harvested 85 Harvested Wet whole…" at bounding box center [316, 228] width 194 height 163
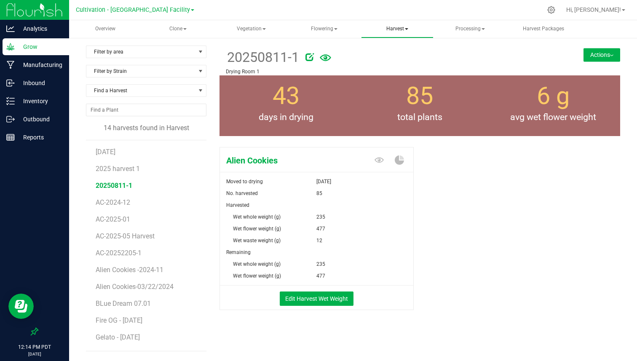
click at [407, 28] on span at bounding box center [406, 29] width 3 height 2
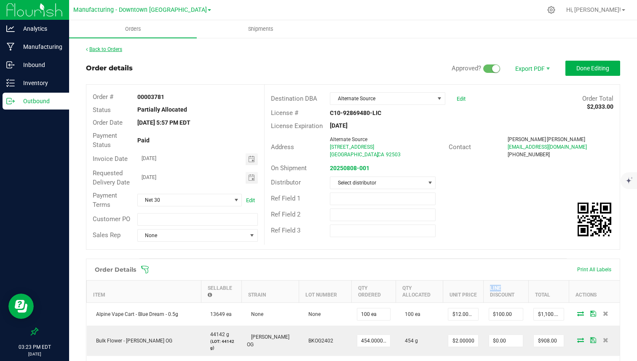
click at [97, 49] on link "Back to Orders" at bounding box center [104, 49] width 36 height 6
